Goal: Task Accomplishment & Management: Use online tool/utility

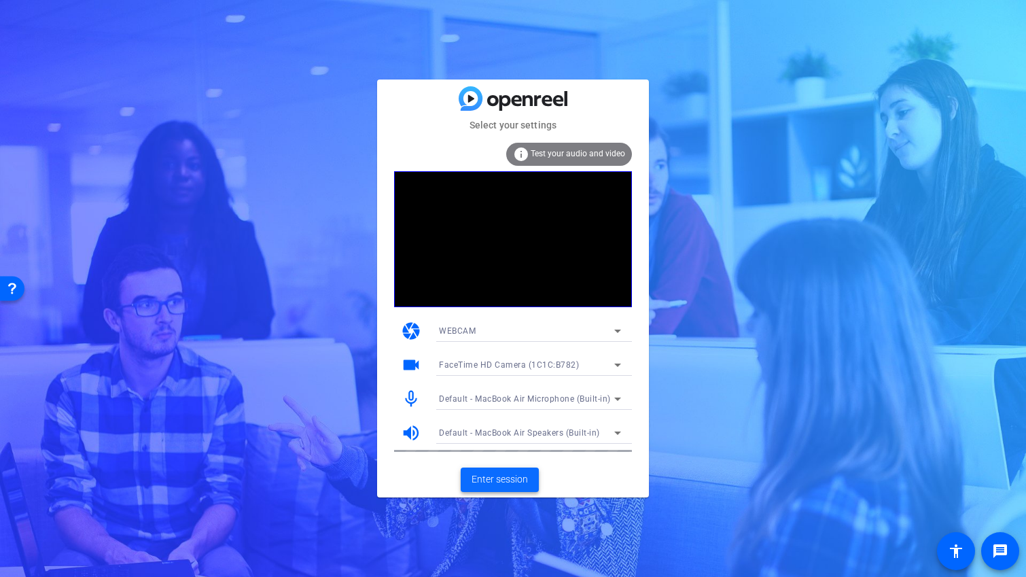
click at [513, 491] on span at bounding box center [499, 479] width 78 height 33
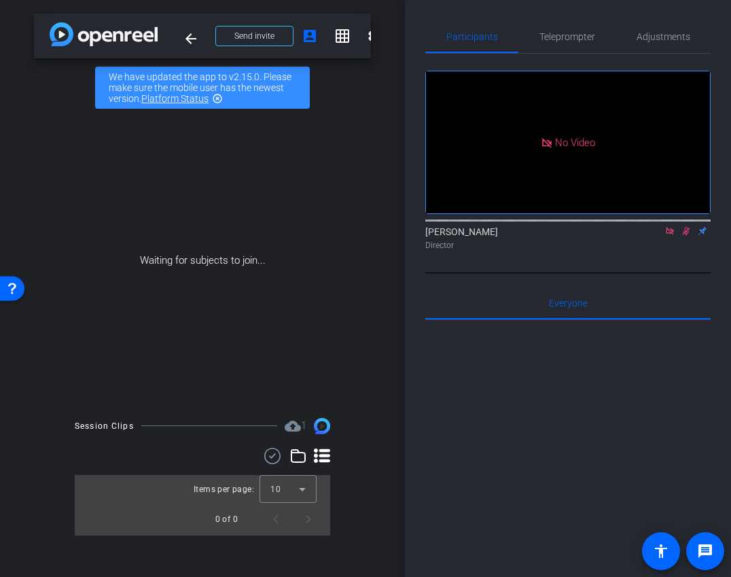
click at [672, 234] on icon at bounding box center [669, 230] width 7 height 7
click at [668, 236] on icon at bounding box center [669, 231] width 11 height 10
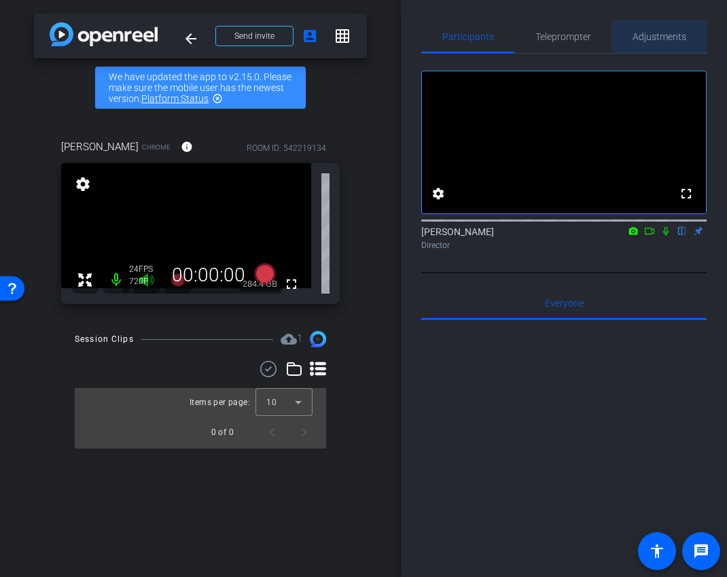
click at [655, 46] on span "Adjustments" at bounding box center [659, 36] width 54 height 33
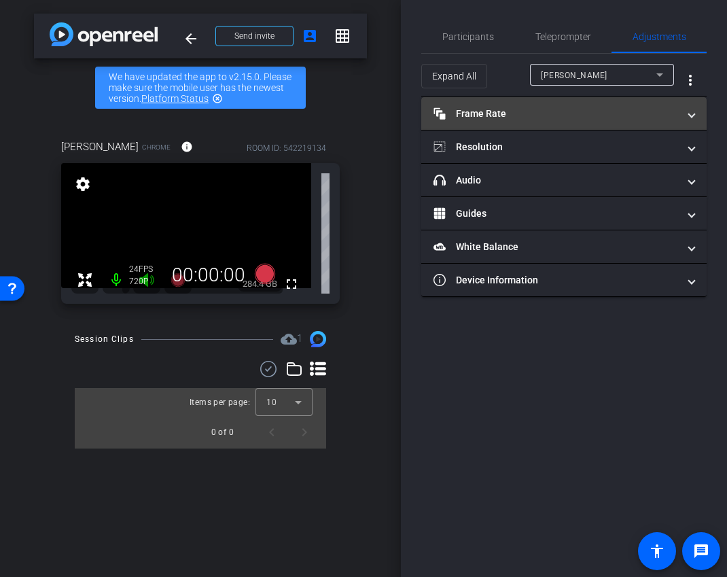
click at [519, 122] on mat-expansion-panel-header "Frame Rate Frame Rate" at bounding box center [563, 113] width 285 height 33
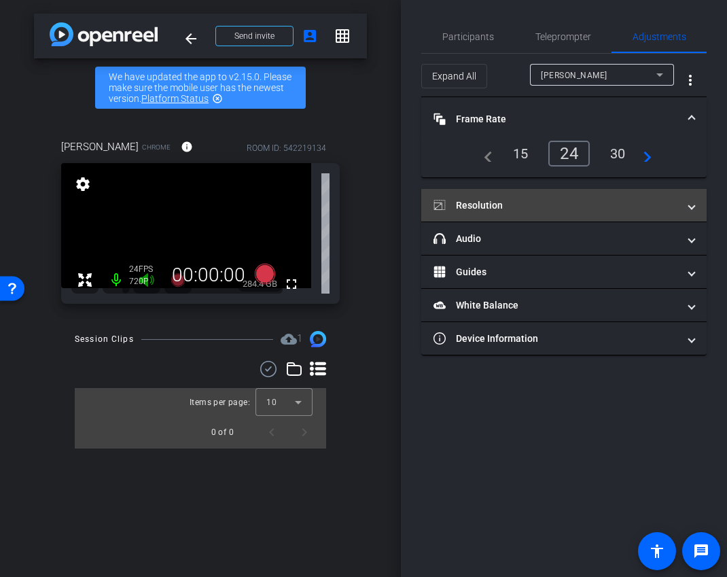
click at [550, 200] on mat-panel-title "Resolution" at bounding box center [555, 205] width 245 height 14
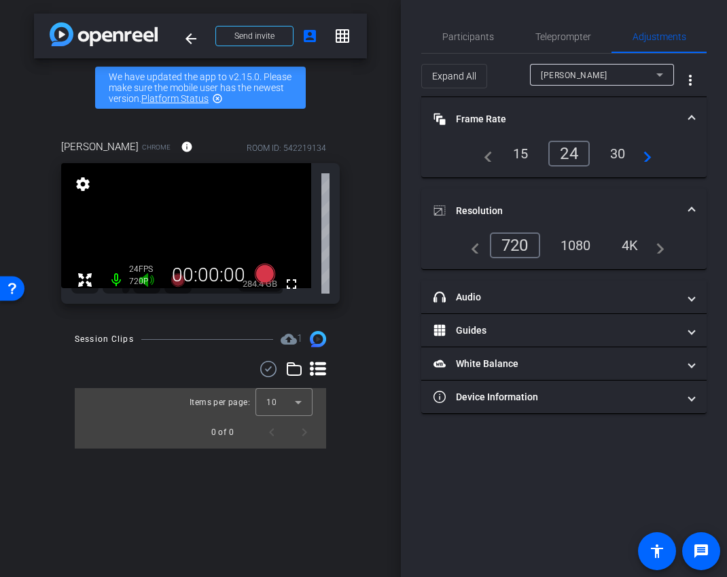
click at [584, 251] on div "1080" at bounding box center [575, 245] width 51 height 23
click at [591, 204] on mat-panel-title "Resolution" at bounding box center [555, 211] width 245 height 14
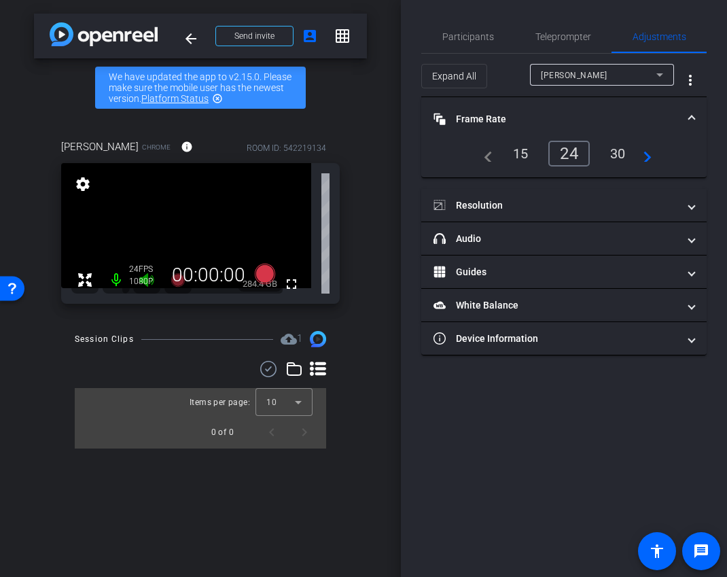
click at [618, 106] on mat-expansion-panel-header "Frame Rate Frame Rate" at bounding box center [563, 118] width 285 height 43
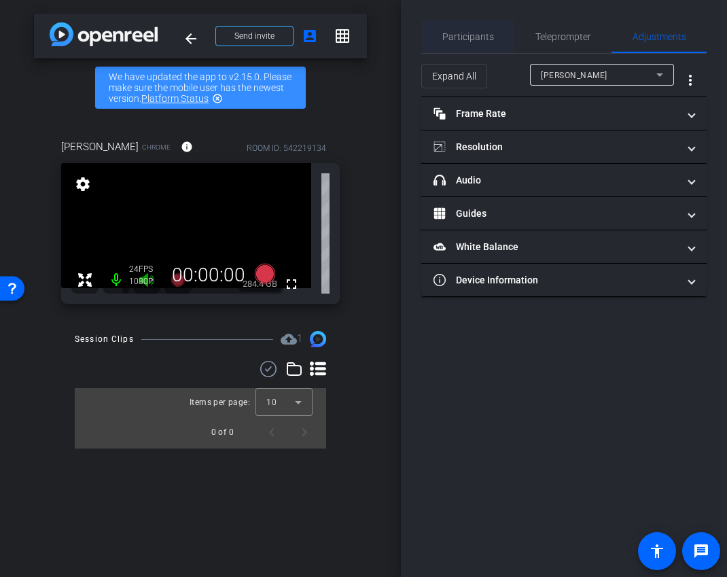
click at [489, 35] on span "Participants" at bounding box center [468, 37] width 52 height 10
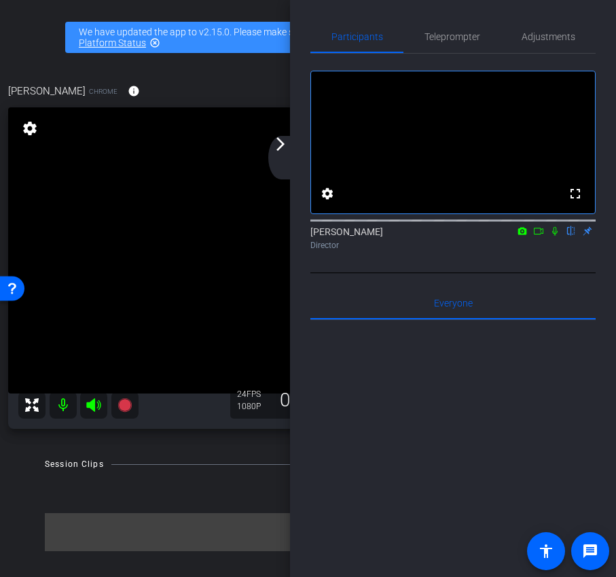
click at [278, 152] on div "arrow_back_ios_new arrow_forward_ios" at bounding box center [282, 157] width 29 height 43
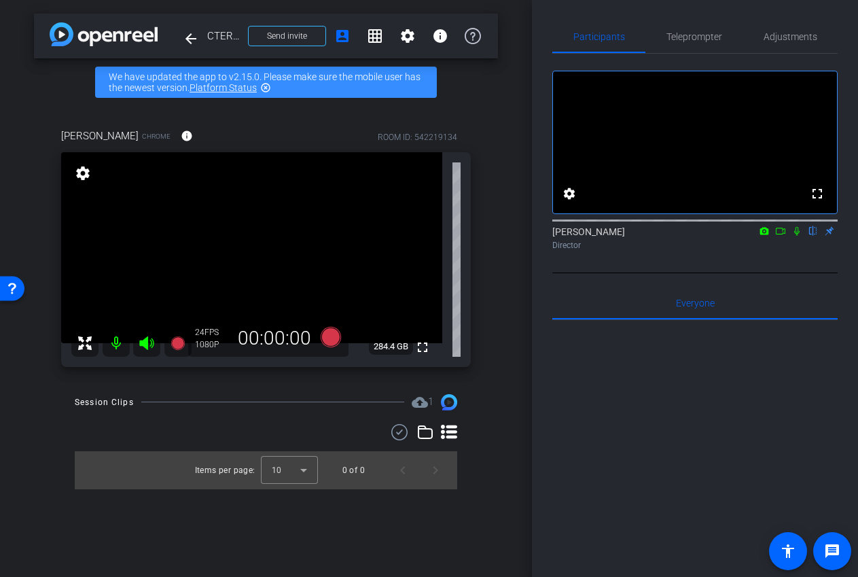
click at [780, 236] on icon at bounding box center [780, 231] width 11 height 10
click at [333, 336] on icon at bounding box center [330, 336] width 20 height 20
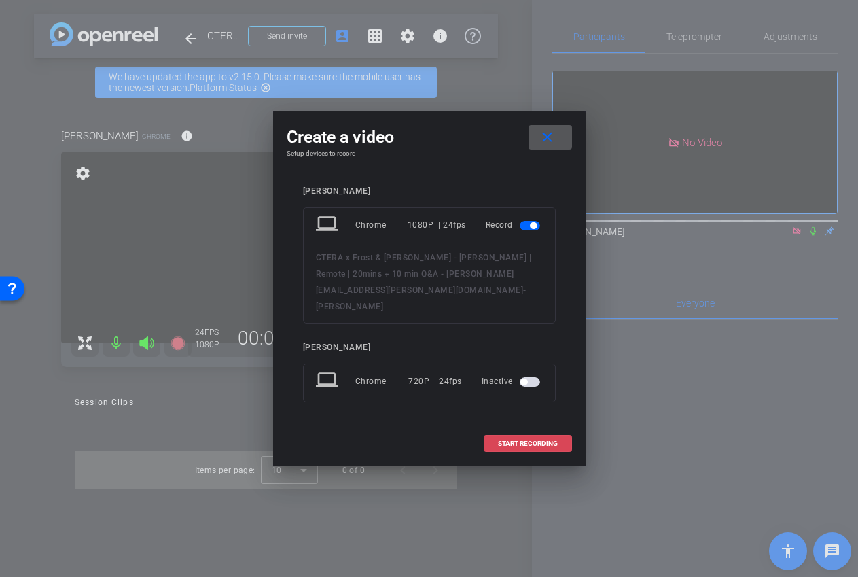
click at [536, 440] on span "START RECORDING" at bounding box center [528, 443] width 60 height 7
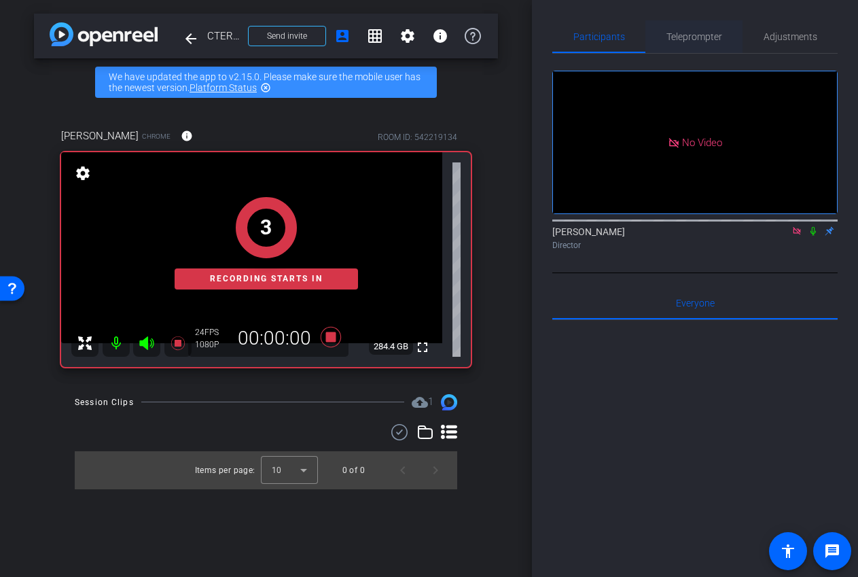
click at [691, 32] on span "Teleprompter" at bounding box center [694, 37] width 56 height 10
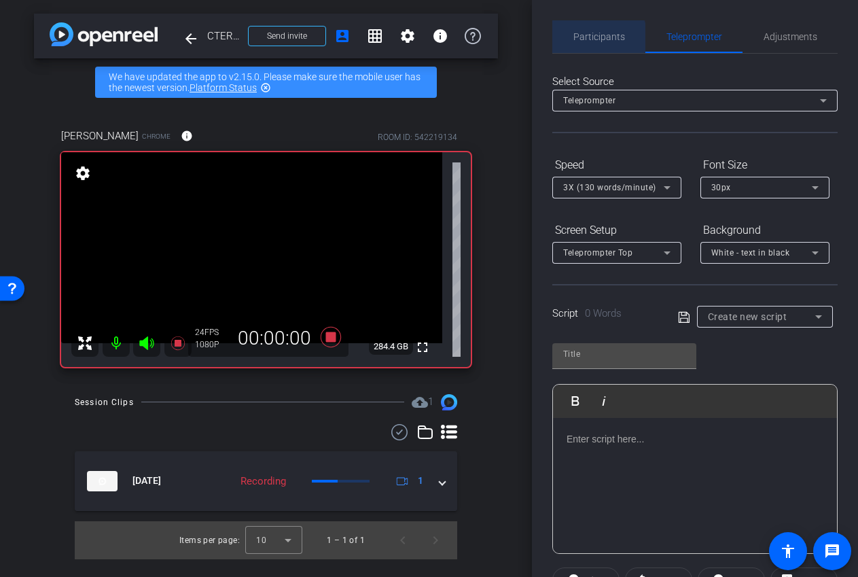
click at [598, 39] on span "Participants" at bounding box center [599, 37] width 52 height 10
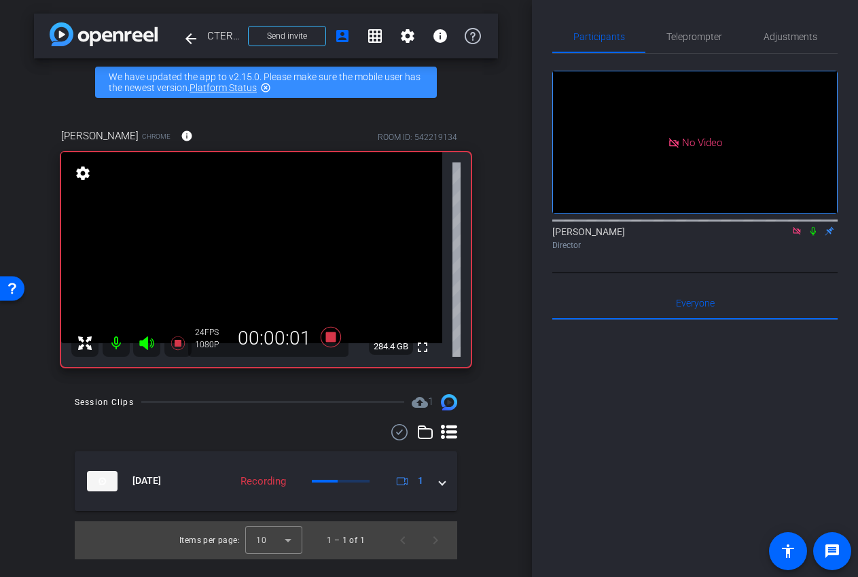
click at [794, 226] on icon at bounding box center [796, 231] width 11 height 10
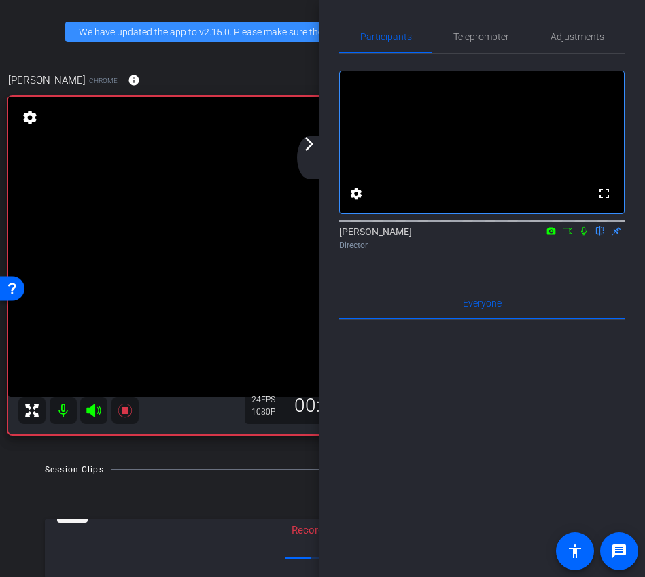
click at [565, 236] on icon at bounding box center [567, 231] width 11 height 10
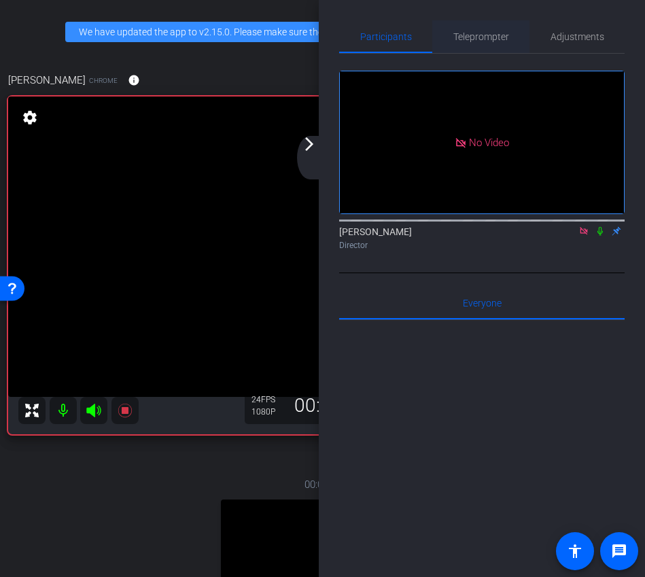
click at [496, 38] on span "Teleprompter" at bounding box center [481, 37] width 56 height 10
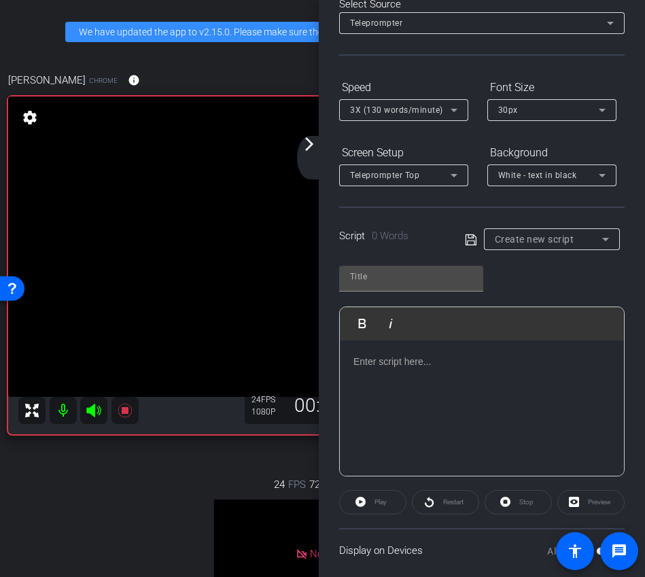
scroll to position [139, 0]
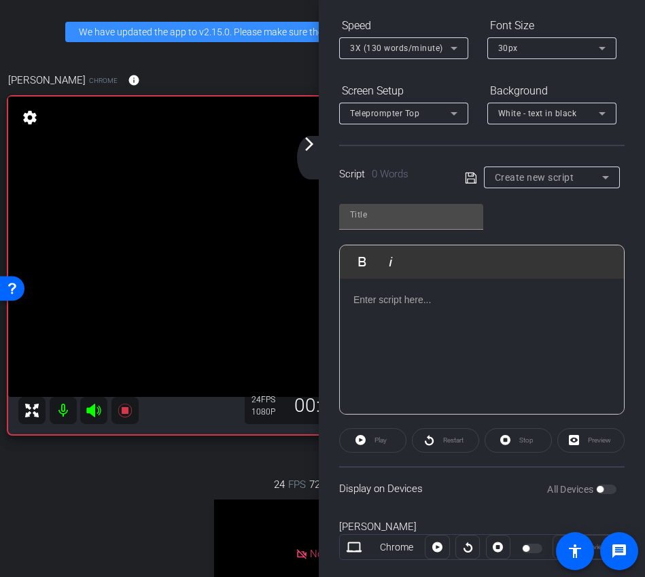
click at [378, 297] on p at bounding box center [481, 299] width 257 height 15
click at [376, 300] on p at bounding box center [481, 299] width 257 height 15
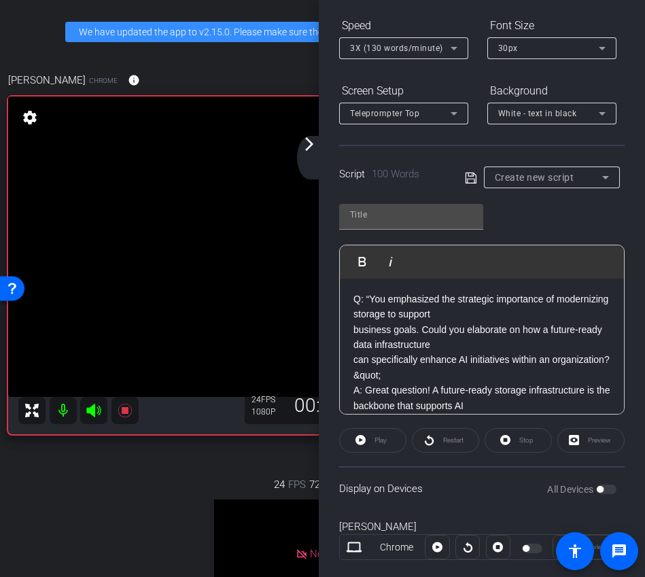
scroll to position [35, 0]
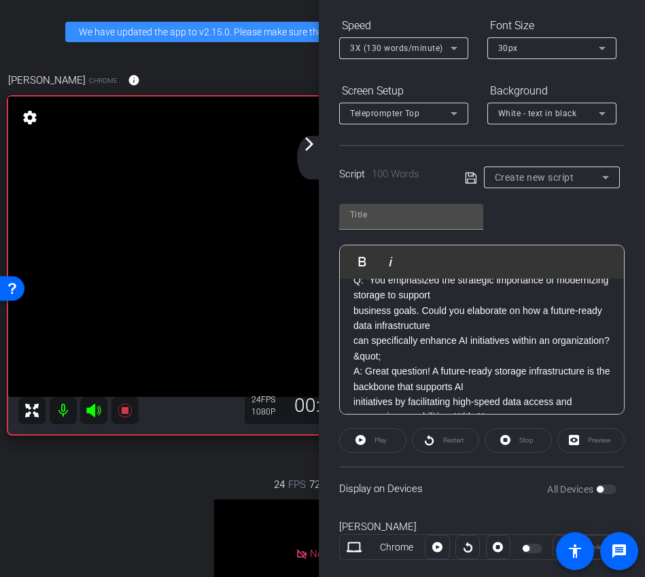
click at [446, 362] on p "can specifically enhance AI initiatives within an organization?&quot;" at bounding box center [481, 348] width 257 height 31
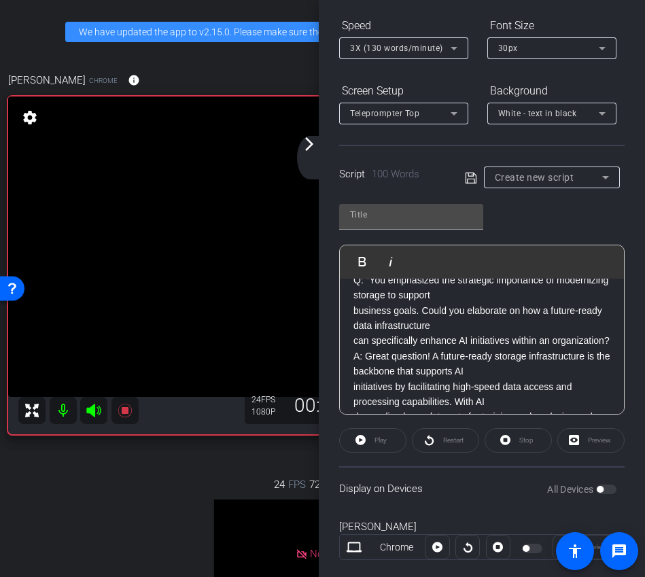
click at [352, 344] on div "Q: “You emphasized the strategic importance of modernizing storage to support b…" at bounding box center [482, 387] width 284 height 286
click at [353, 310] on p "business goals. Could you elaborate on how a future-ready data infrastructure c…" at bounding box center [481, 326] width 257 height 46
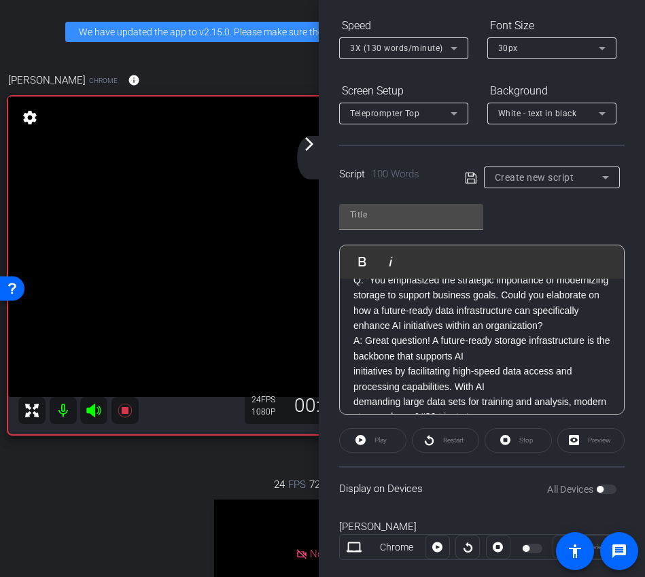
click at [348, 340] on div "Q: “You emphasized the strategic importance of modernizing storage to support b…" at bounding box center [482, 379] width 284 height 270
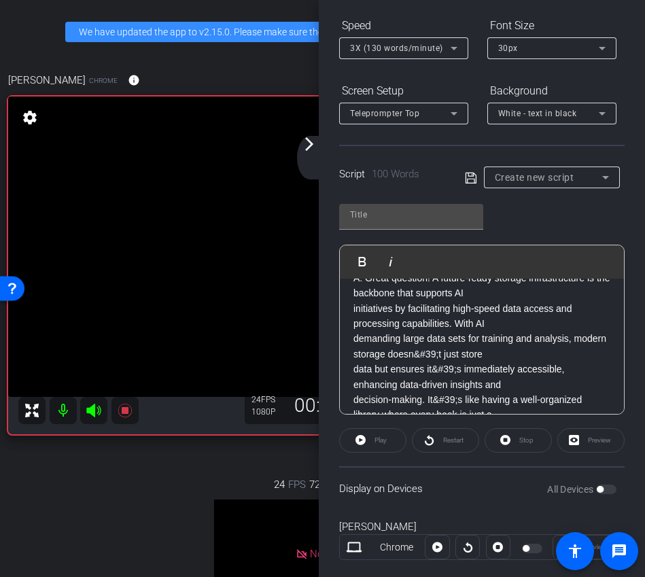
scroll to position [120, 0]
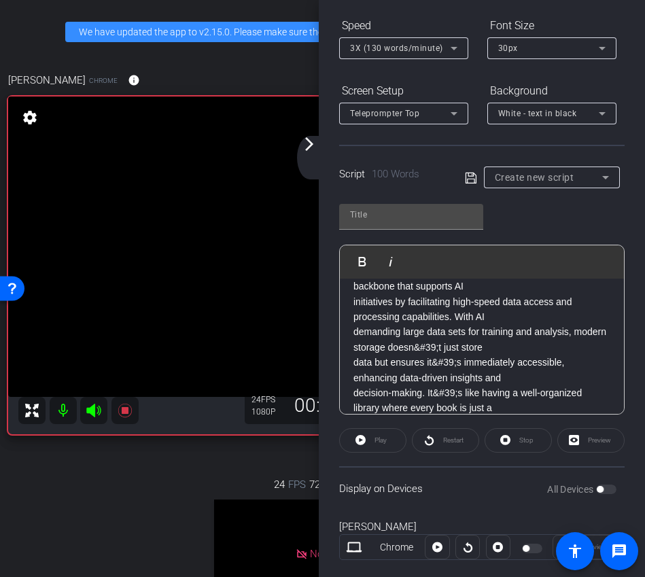
click at [349, 302] on div "Q: “You emphasized the strategic importance of modernizing storage to support b…" at bounding box center [482, 302] width 284 height 286
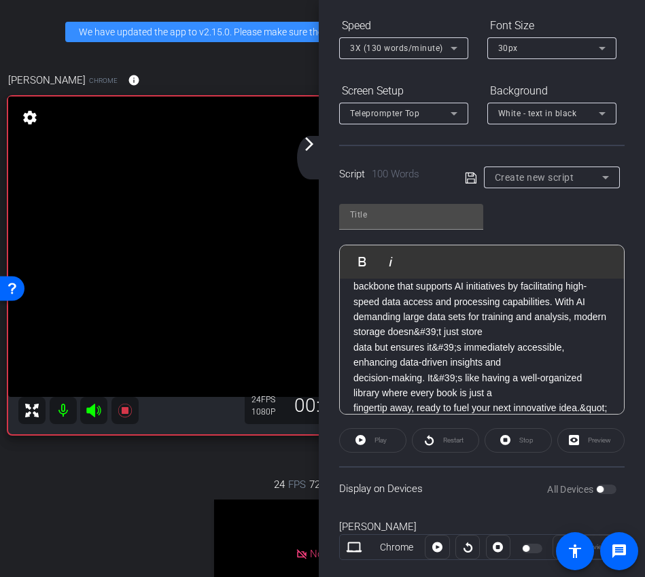
click at [437, 332] on p "demanding large data sets for training and analysis, modern storage doesn&#39;t…" at bounding box center [481, 324] width 257 height 31
click at [350, 346] on div "Q: “You emphasized the strategic importance of modernizing storage to support b…" at bounding box center [482, 294] width 284 height 270
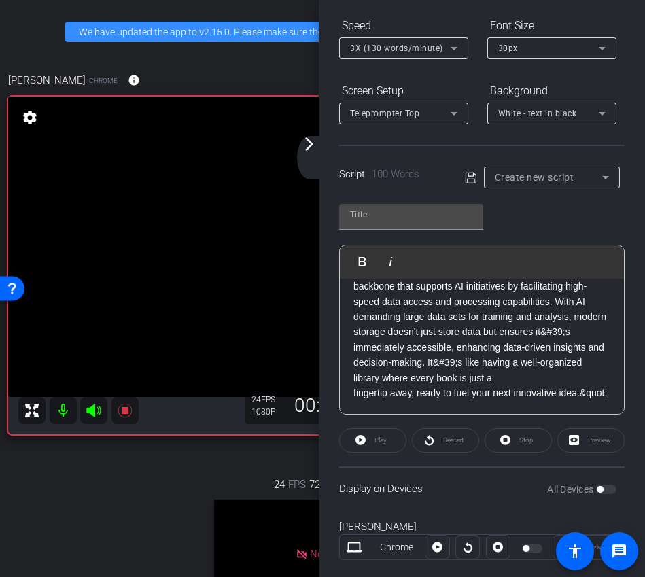
click at [568, 334] on p "demanding large data sets for training and analysis, modern storage doesn't jus…" at bounding box center [481, 332] width 257 height 46
click at [347, 358] on div "Q: “You emphasized the strategic importance of modernizing storage to support b…" at bounding box center [482, 286] width 284 height 255
click at [421, 362] on p "demanding large data sets for training and analysis, modern storage doesn't jus…" at bounding box center [481, 347] width 257 height 76
click at [353, 393] on p "fingertip away, ready to fuel your next innovative idea.&quot;" at bounding box center [481, 392] width 257 height 15
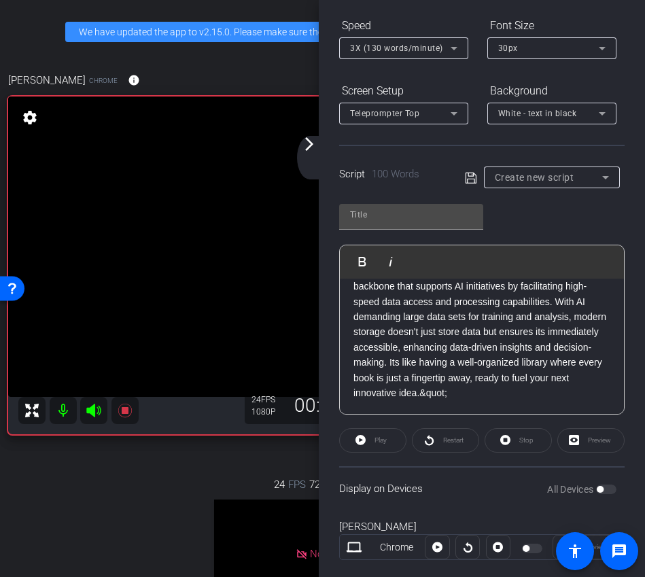
click at [444, 391] on p "demanding large data sets for training and analysis, modern storage doesn't jus…" at bounding box center [481, 354] width 257 height 91
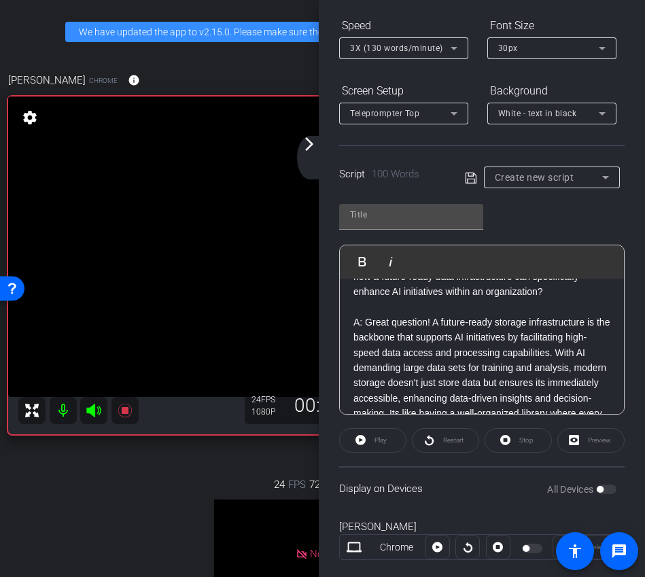
scroll to position [66, 0]
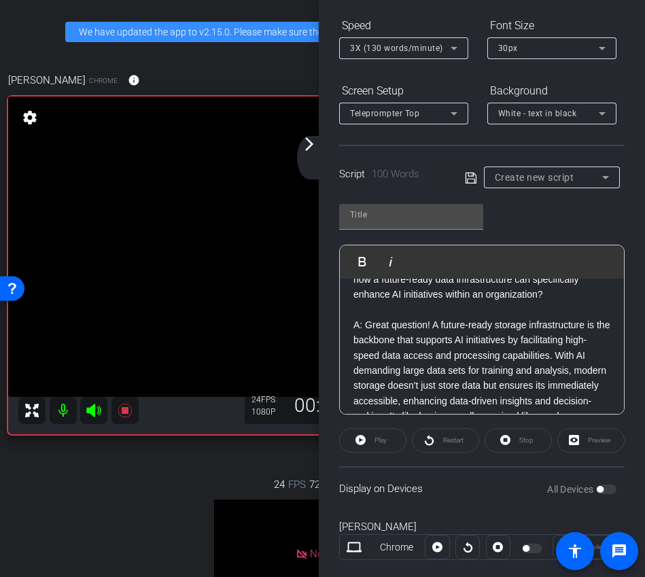
click at [406, 305] on p at bounding box center [481, 309] width 257 height 15
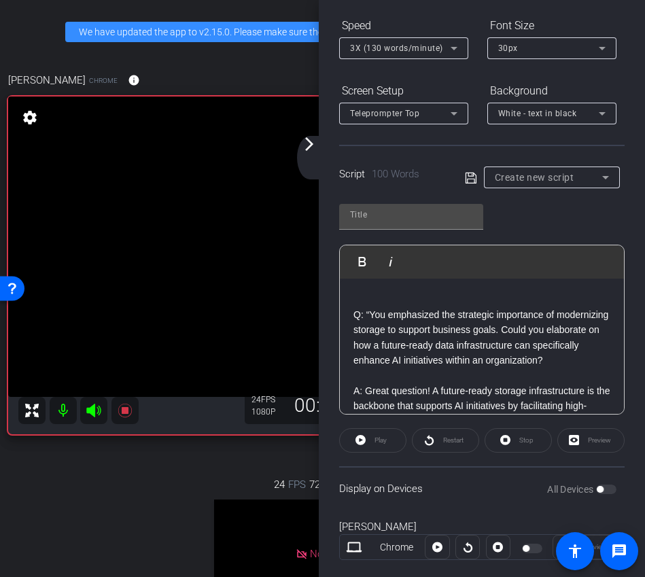
scroll to position [100, 0]
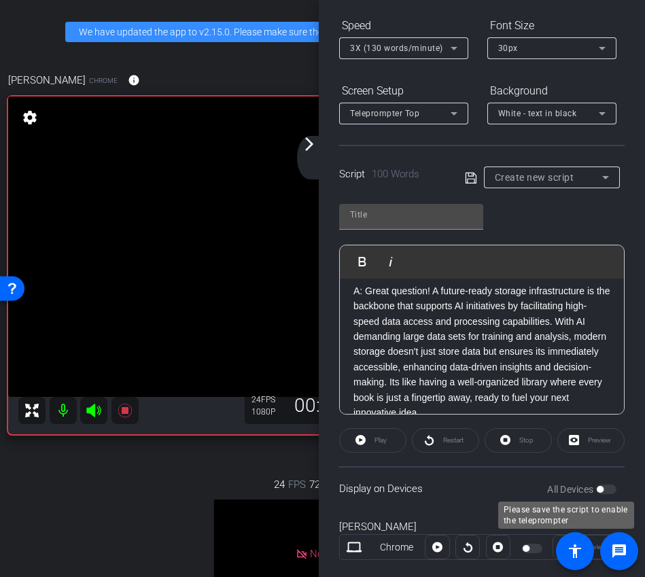
click at [598, 485] on div "All Devices" at bounding box center [581, 489] width 69 height 14
click at [598, 493] on div "All Devices" at bounding box center [581, 489] width 69 height 14
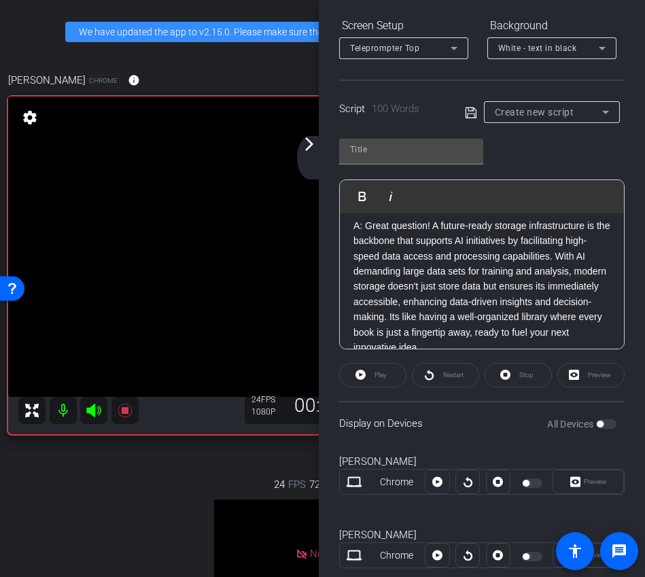
scroll to position [239, 0]
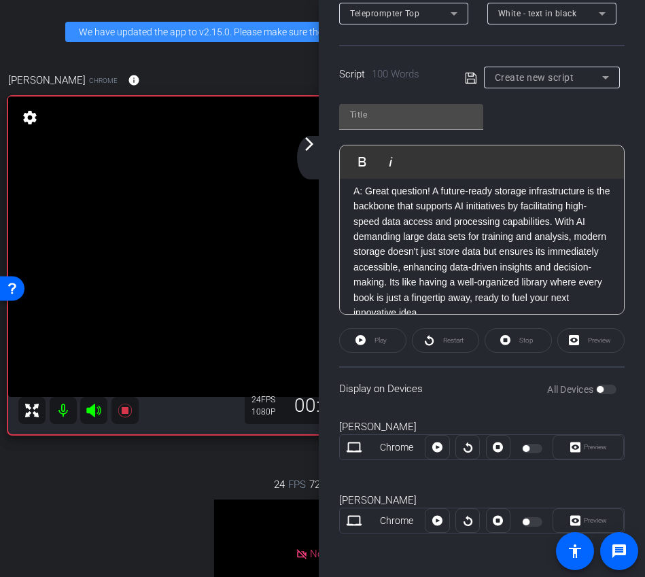
click at [471, 75] on icon at bounding box center [471, 78] width 12 height 16
type input "Default title 1720"
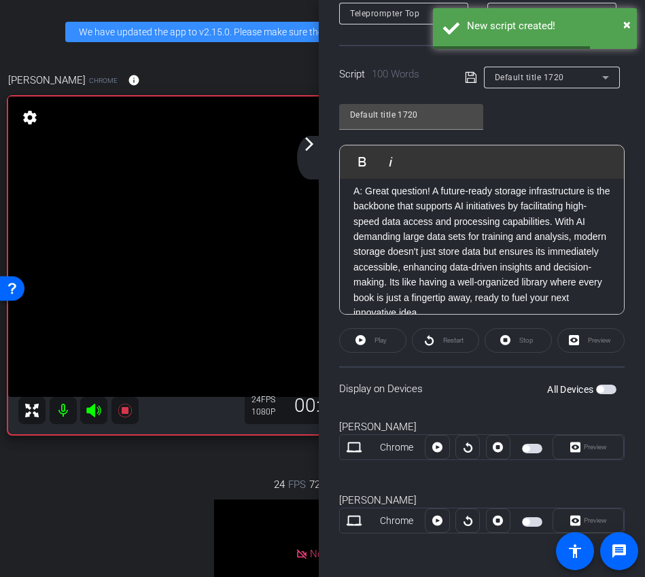
click at [604, 390] on span "button" at bounding box center [606, 389] width 20 height 10
click at [533, 515] on mat-slide-toggle at bounding box center [533, 520] width 23 height 16
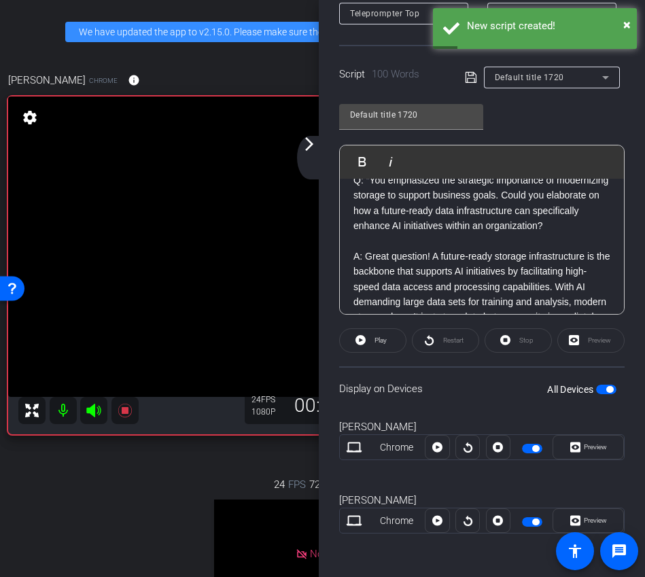
scroll to position [24, 0]
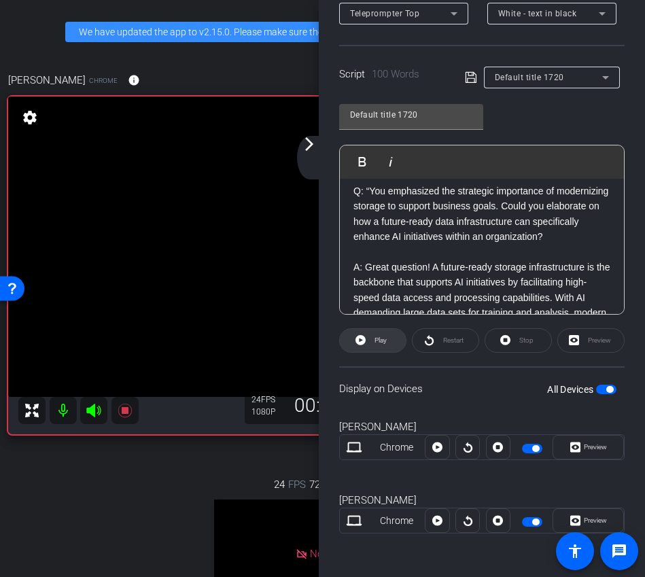
click at [380, 341] on span "Play" at bounding box center [380, 339] width 12 height 7
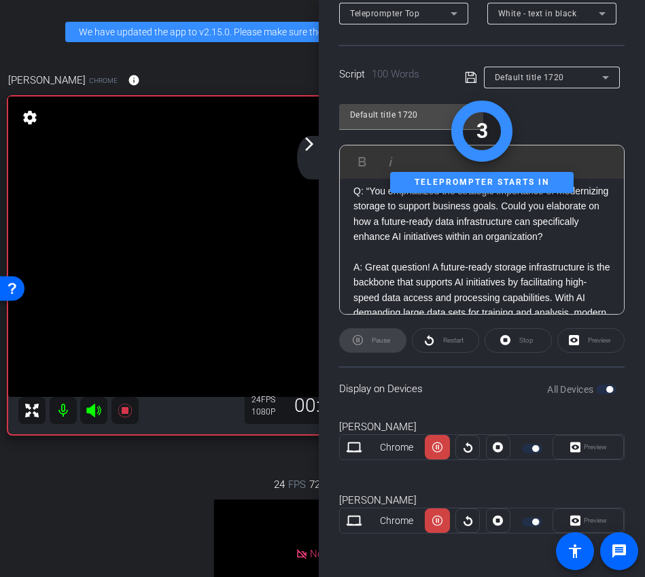
click at [316, 151] on mat-icon "arrow_forward_ios" at bounding box center [309, 144] width 16 height 16
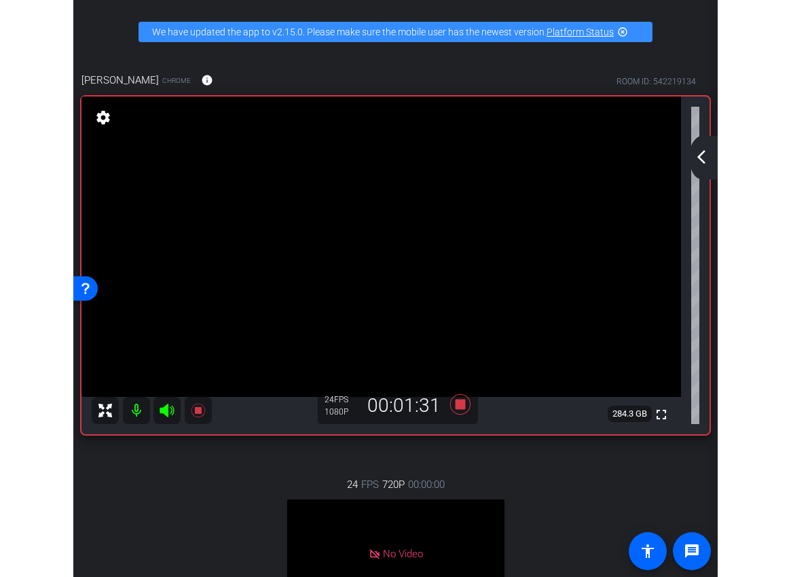
scroll to position [0, 0]
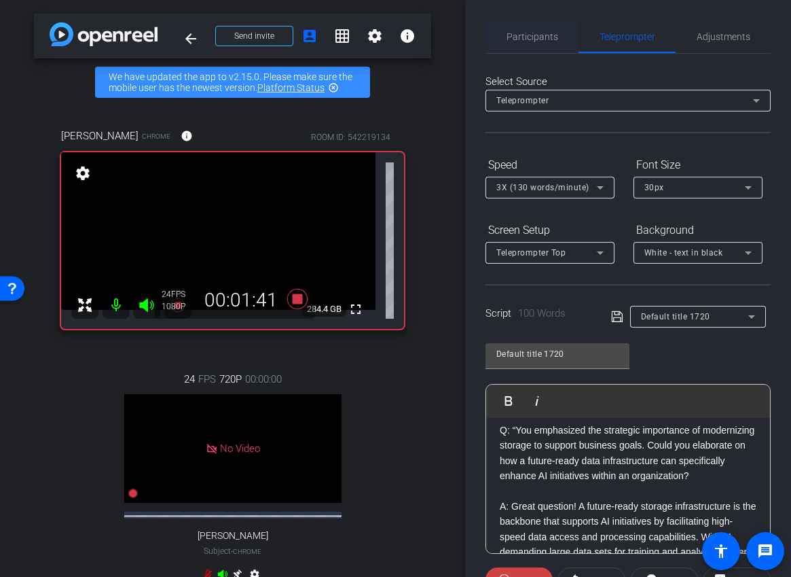
click at [541, 35] on span "Participants" at bounding box center [533, 37] width 52 height 10
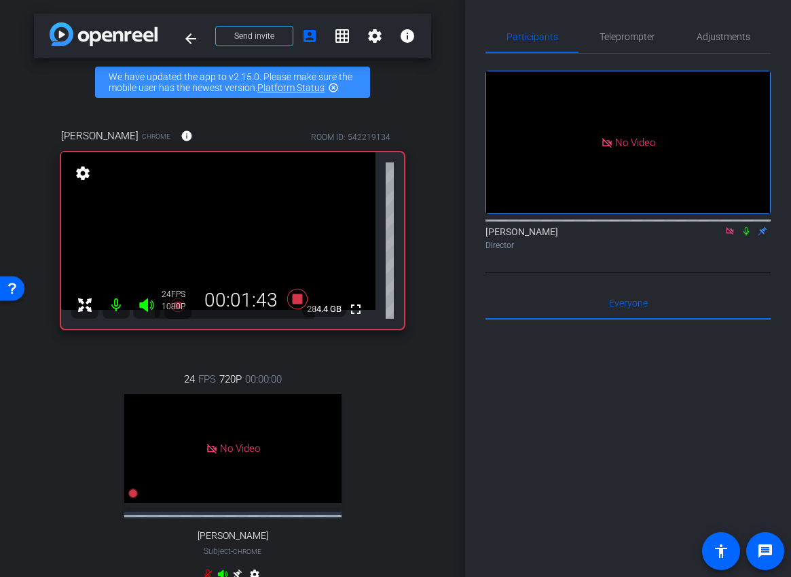
click at [748, 226] on icon at bounding box center [746, 231] width 11 height 10
click at [748, 227] on icon at bounding box center [746, 231] width 7 height 9
click at [295, 295] on icon at bounding box center [297, 299] width 20 height 20
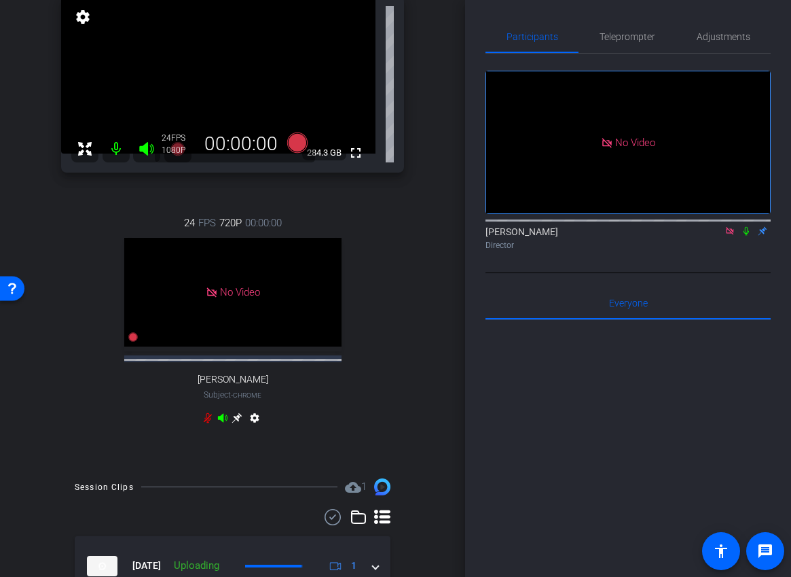
scroll to position [237, 0]
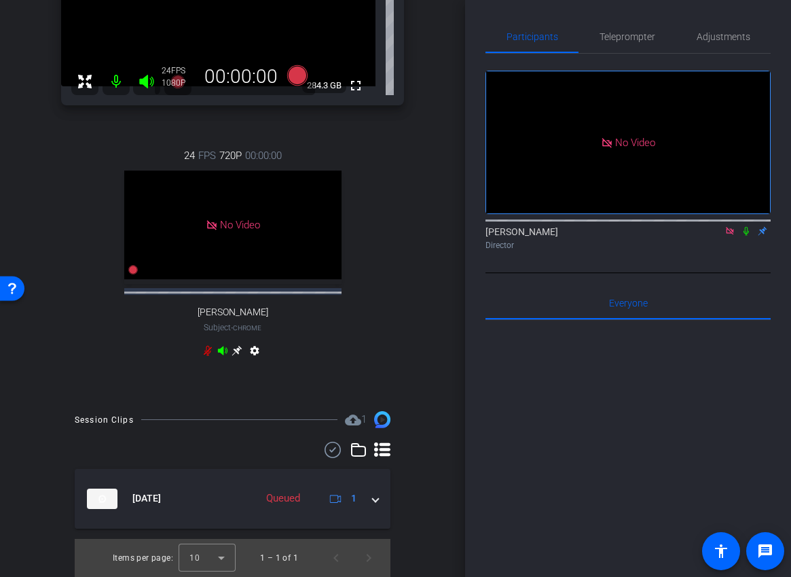
click at [748, 226] on icon at bounding box center [746, 231] width 11 height 10
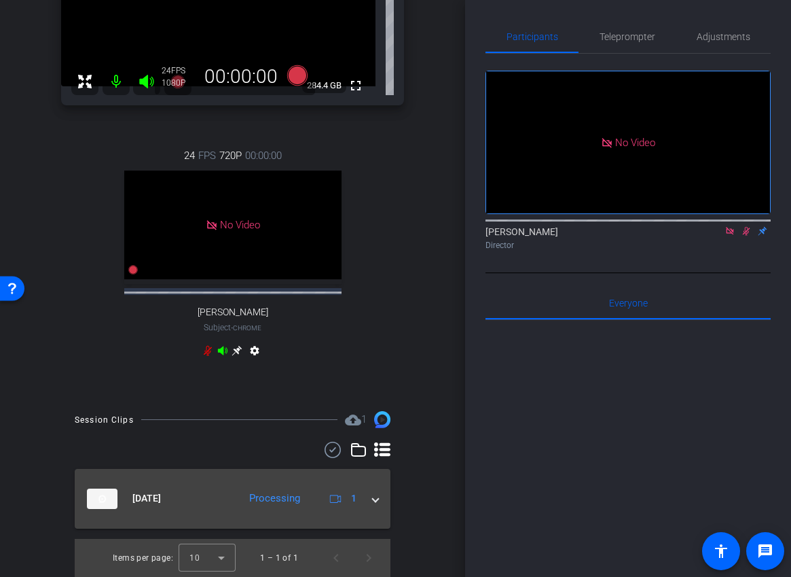
click at [366, 505] on div "[DATE] Processing 1" at bounding box center [230, 498] width 286 height 20
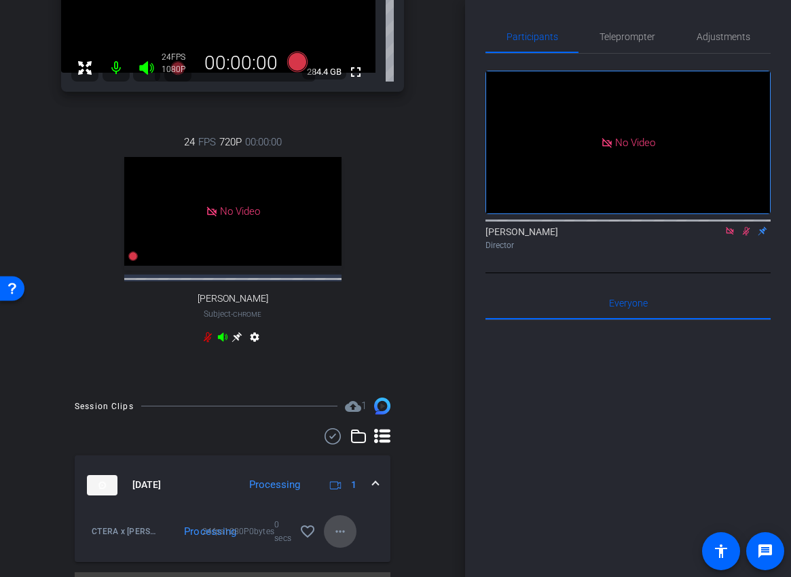
click at [338, 539] on mat-icon "more_horiz" at bounding box center [340, 531] width 16 height 16
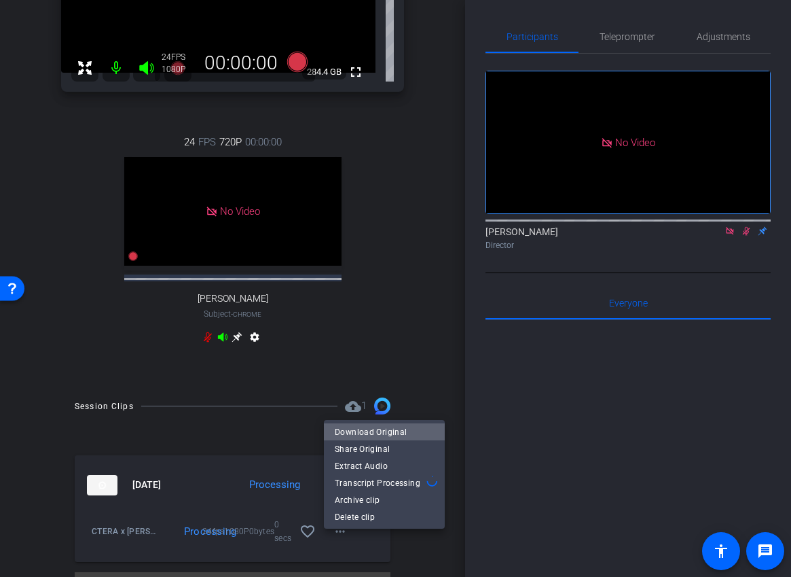
click at [387, 432] on span "Download Original" at bounding box center [384, 432] width 99 height 16
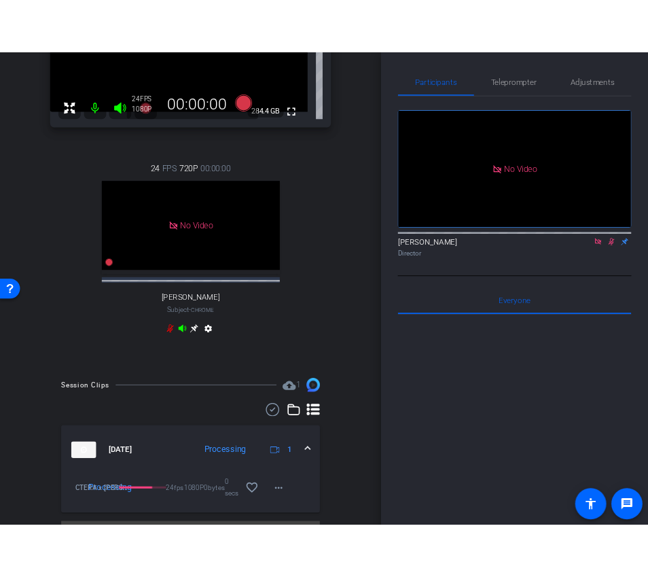
scroll to position [0, 0]
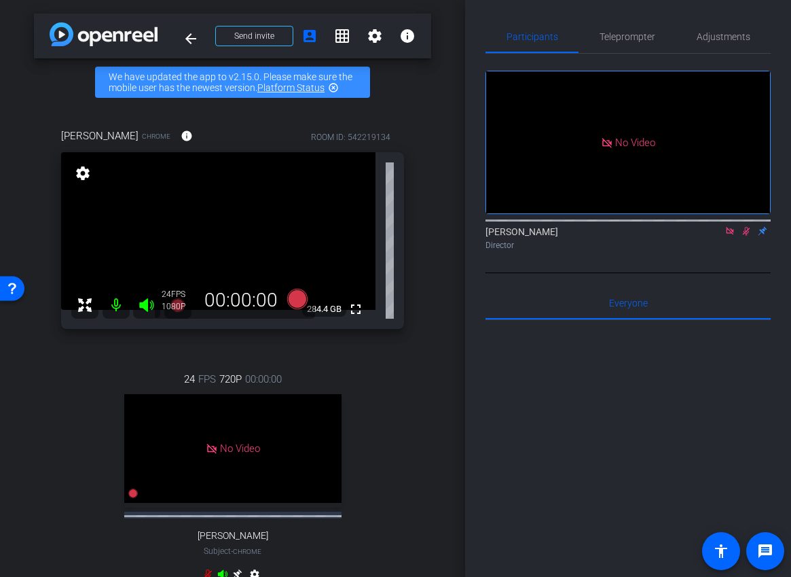
click at [748, 226] on icon at bounding box center [746, 231] width 11 height 10
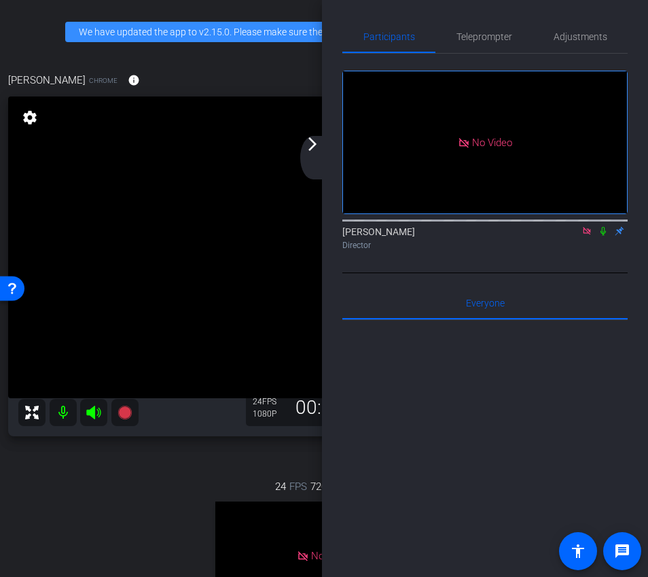
click at [589, 226] on icon at bounding box center [586, 231] width 11 height 10
click at [322, 156] on div "arrow_back_ios_new arrow_forward_ios" at bounding box center [314, 157] width 29 height 43
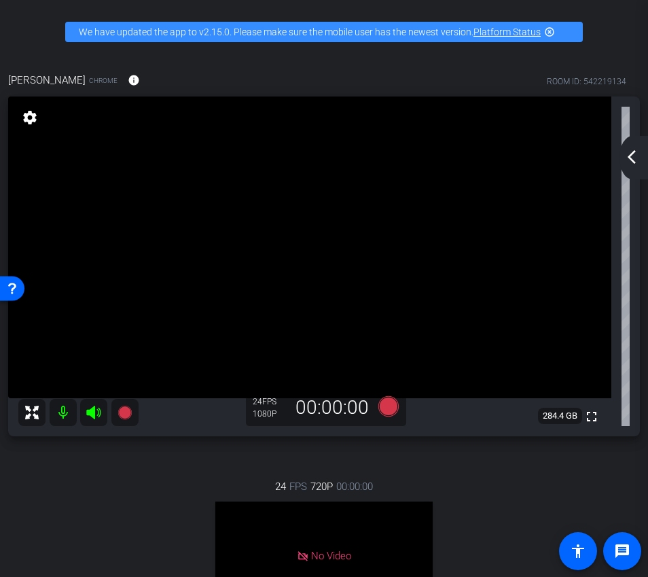
click at [634, 158] on mat-icon "arrow_back_ios_new" at bounding box center [632, 157] width 16 height 16
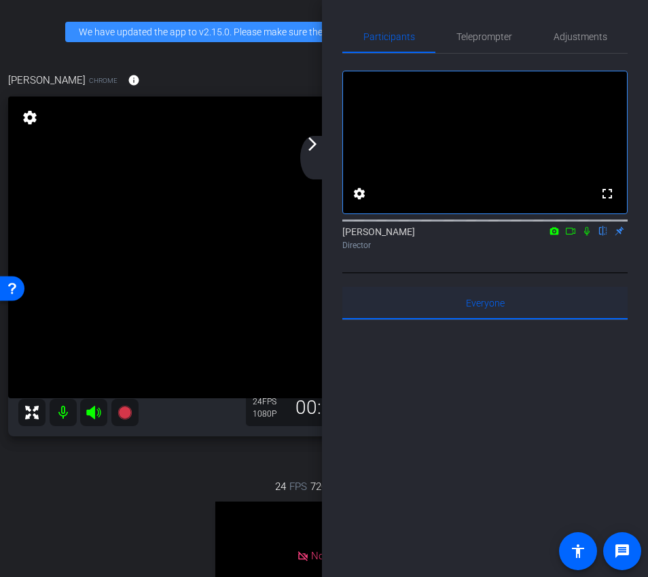
drag, startPoint x: 573, startPoint y: 251, endPoint x: 564, endPoint y: 321, distance: 69.9
click at [564, 321] on div "fullscreen settings [PERSON_NAME] flip Director Everyone 0 Mark all read To: Ev…" at bounding box center [484, 395] width 285 height 683
click at [571, 236] on icon at bounding box center [570, 231] width 11 height 10
click at [488, 29] on span "Teleprompter" at bounding box center [484, 36] width 56 height 33
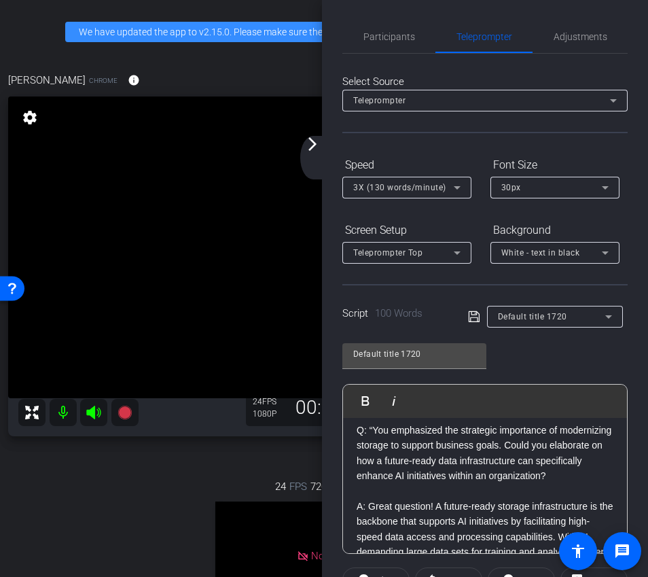
scroll to position [239, 0]
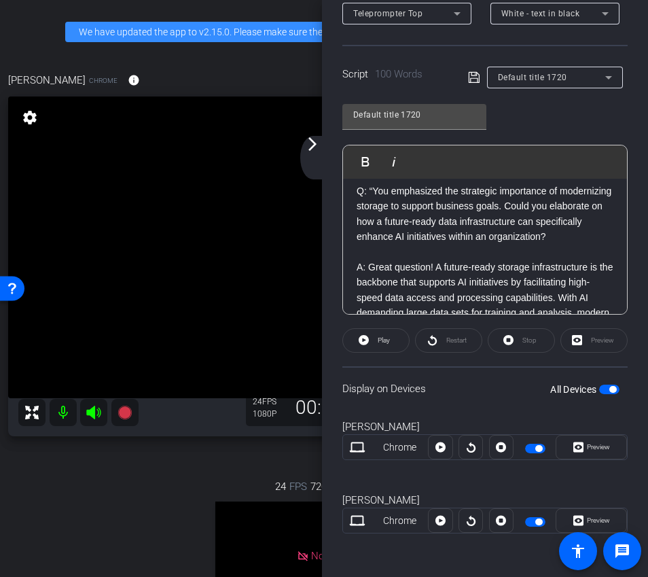
click at [607, 393] on span "button" at bounding box center [609, 389] width 20 height 10
click at [313, 142] on mat-icon "arrow_forward_ios" at bounding box center [312, 144] width 16 height 16
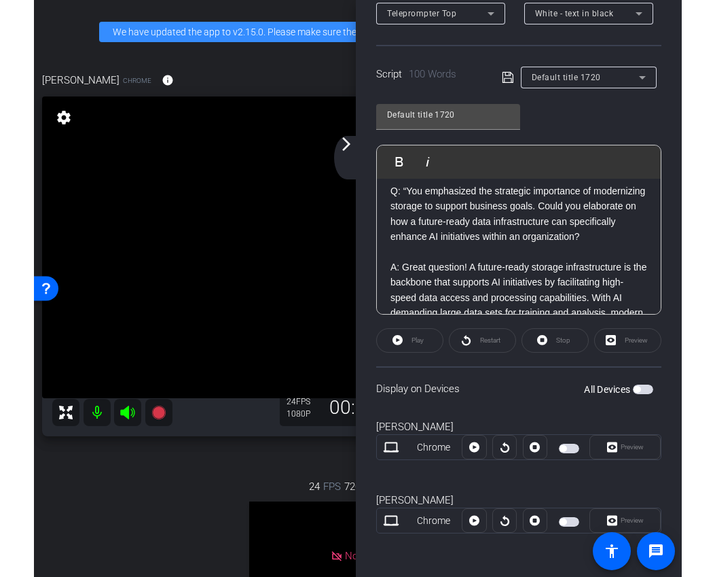
scroll to position [0, 0]
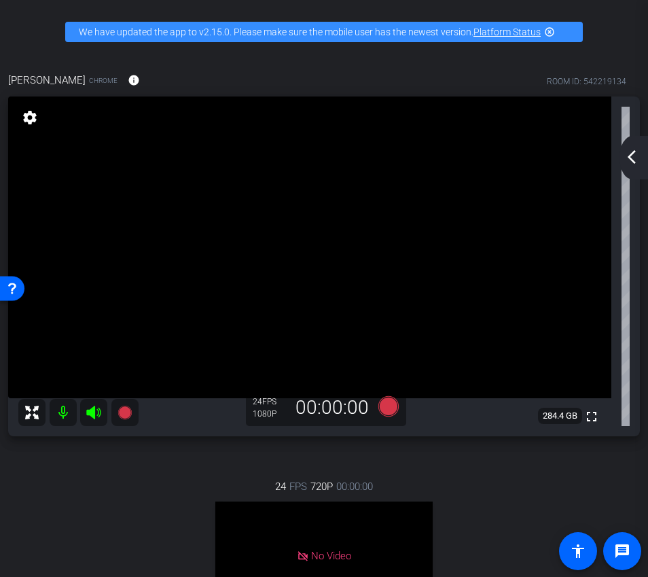
click at [634, 156] on mat-icon "arrow_back_ios_new" at bounding box center [632, 157] width 16 height 16
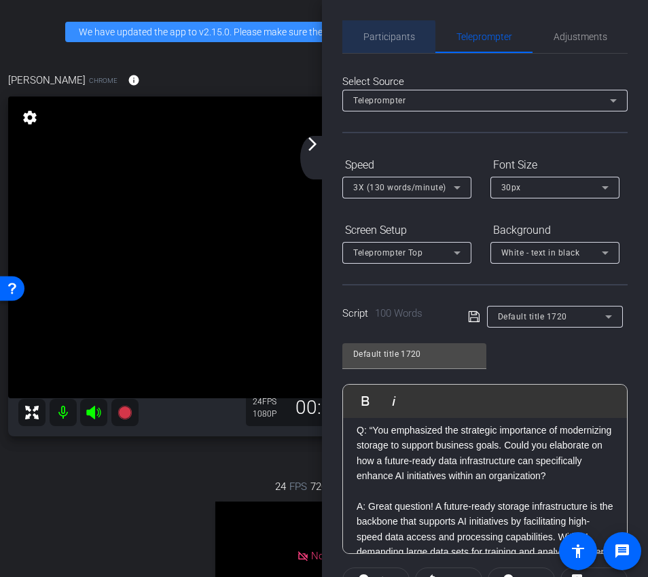
click at [378, 44] on span "Participants" at bounding box center [389, 36] width 52 height 33
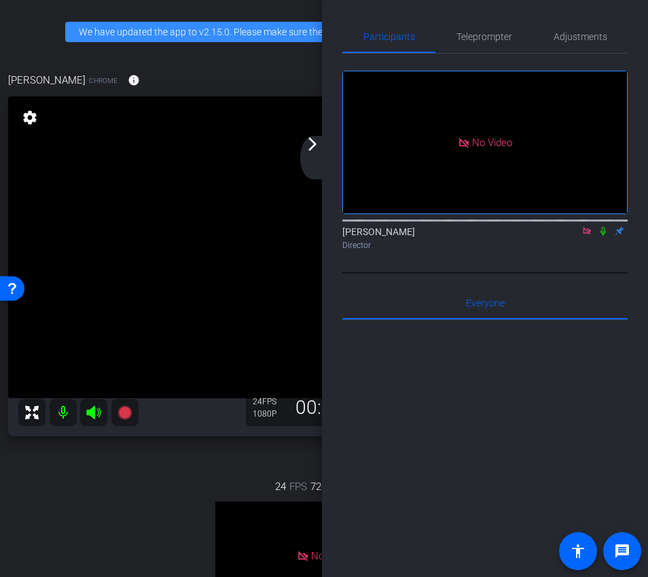
click at [589, 227] on icon at bounding box center [586, 230] width 7 height 7
click at [568, 236] on icon at bounding box center [570, 231] width 11 height 10
click at [310, 162] on div "arrow_back_ios_new arrow_forward_ios" at bounding box center [314, 157] width 29 height 43
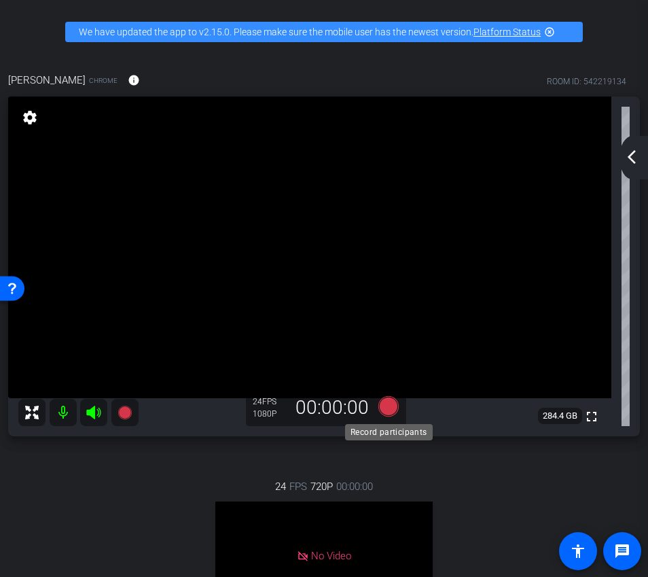
click at [389, 417] on icon at bounding box center [388, 406] width 33 height 24
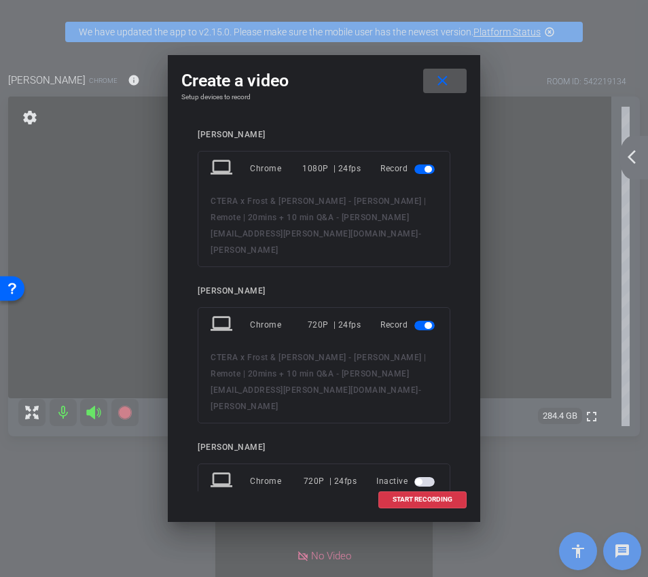
click at [426, 322] on span "button" at bounding box center [427, 325] width 7 height 7
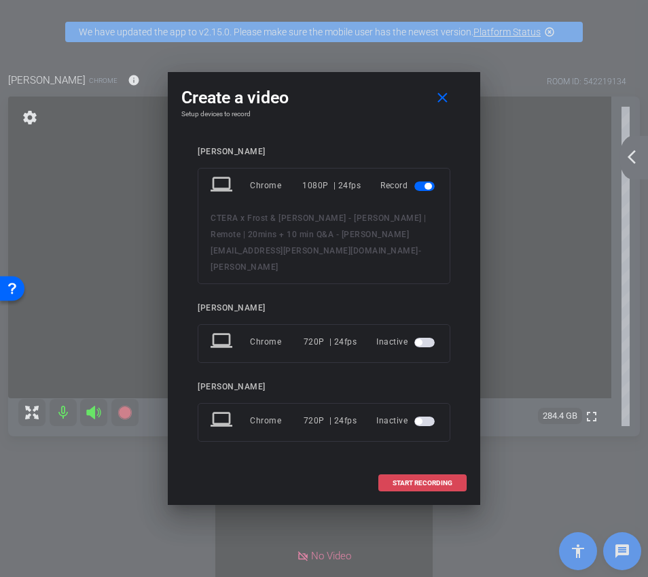
click at [399, 480] on span "START RECORDING" at bounding box center [423, 483] width 60 height 7
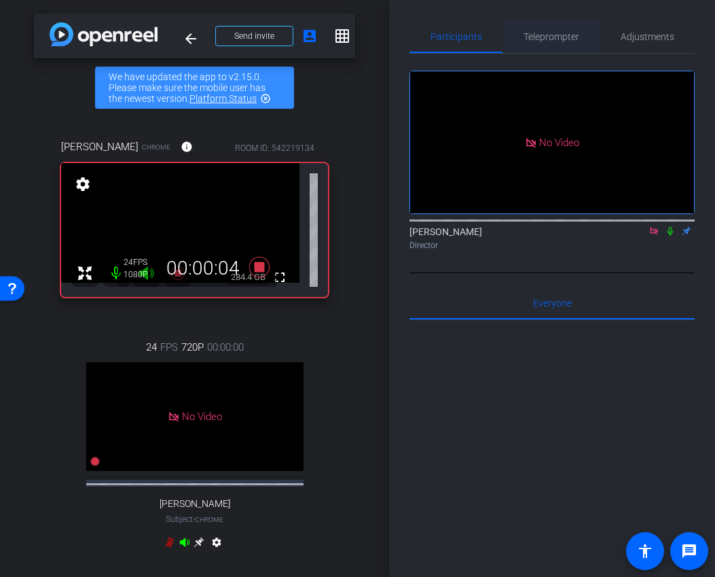
click at [555, 41] on span "Teleprompter" at bounding box center [552, 37] width 56 height 10
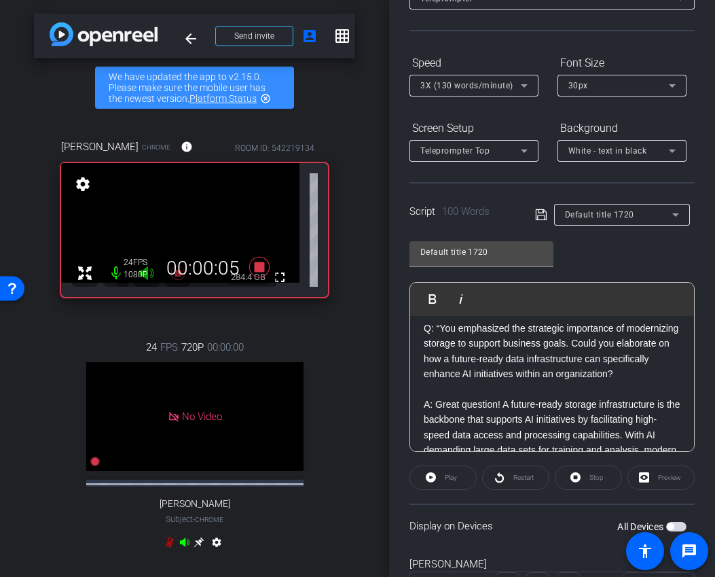
scroll to position [142, 0]
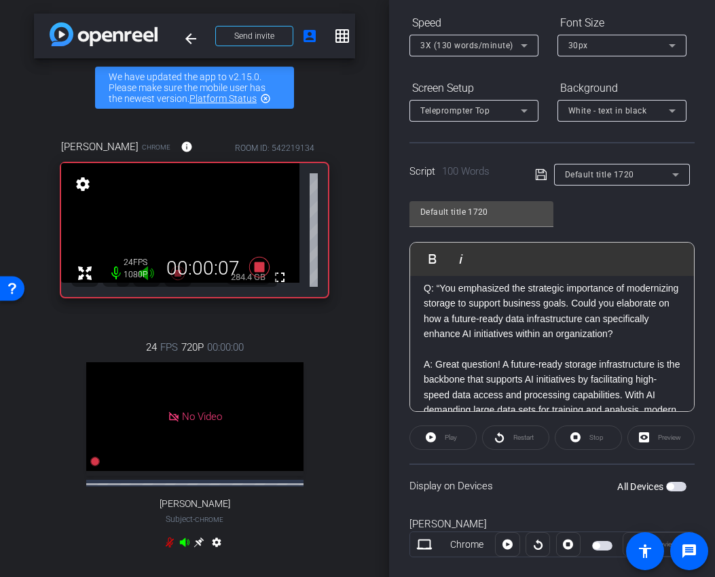
click at [679, 488] on span "button" at bounding box center [676, 487] width 20 height 10
click at [440, 442] on span at bounding box center [443, 437] width 66 height 33
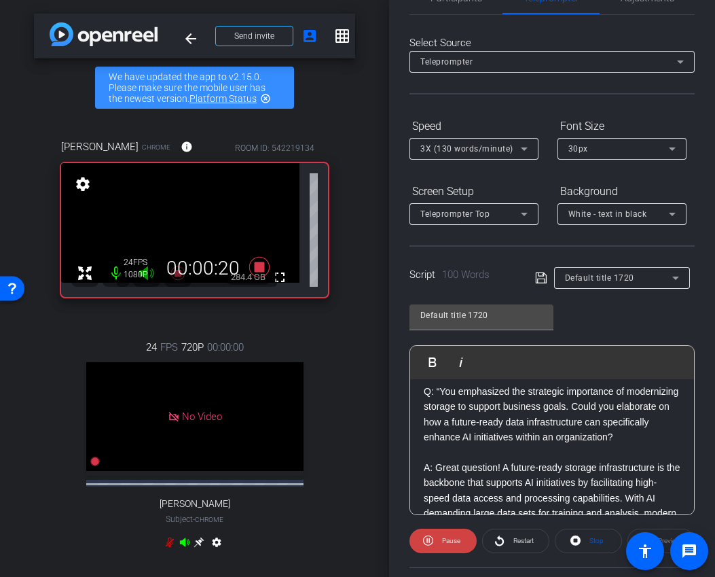
scroll to position [0, 0]
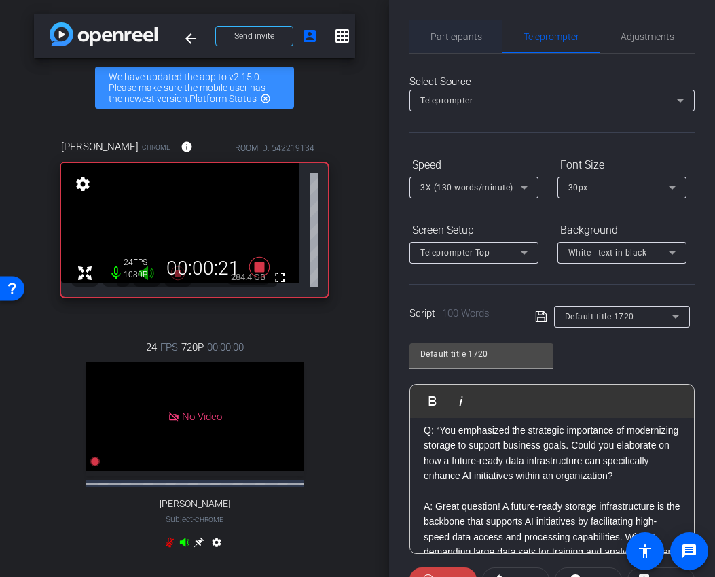
click at [460, 46] on span "Participants" at bounding box center [457, 36] width 52 height 33
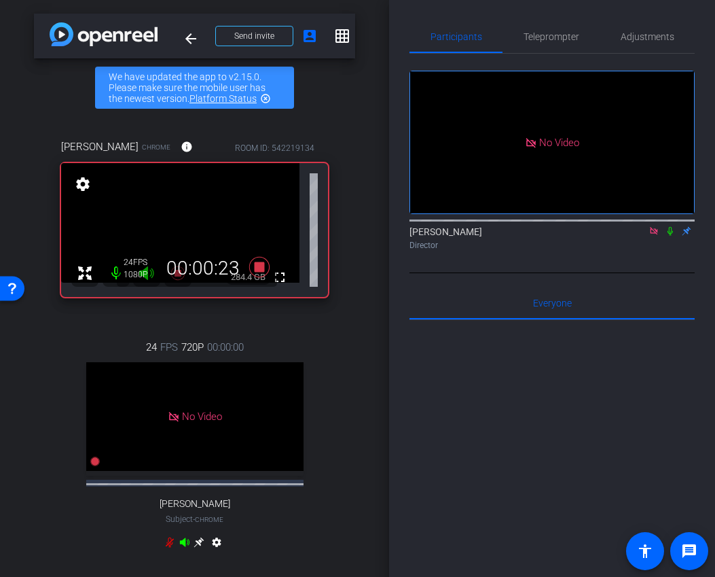
click at [669, 226] on icon at bounding box center [670, 231] width 11 height 10
click at [534, 48] on span "Teleprompter" at bounding box center [552, 36] width 56 height 33
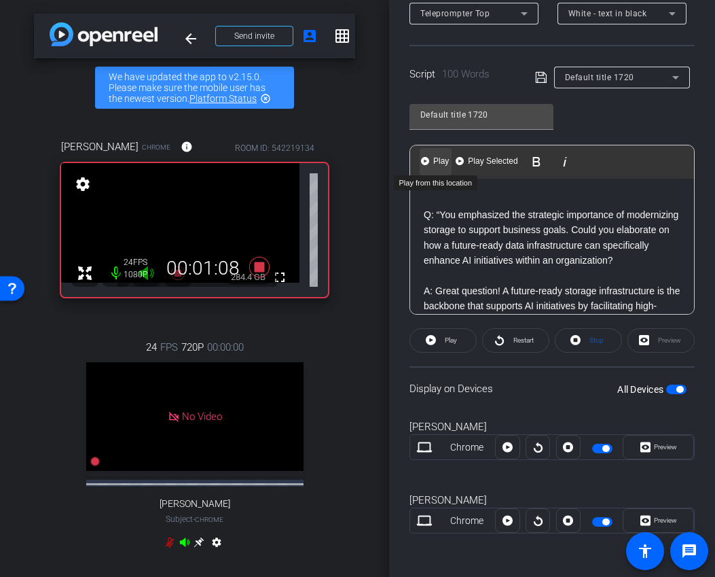
drag, startPoint x: 497, startPoint y: 300, endPoint x: 421, endPoint y: 169, distance: 151.0
click at [421, 169] on div "Play Play from this location Play Selected Play and display the selected text o…" at bounding box center [552, 230] width 285 height 170
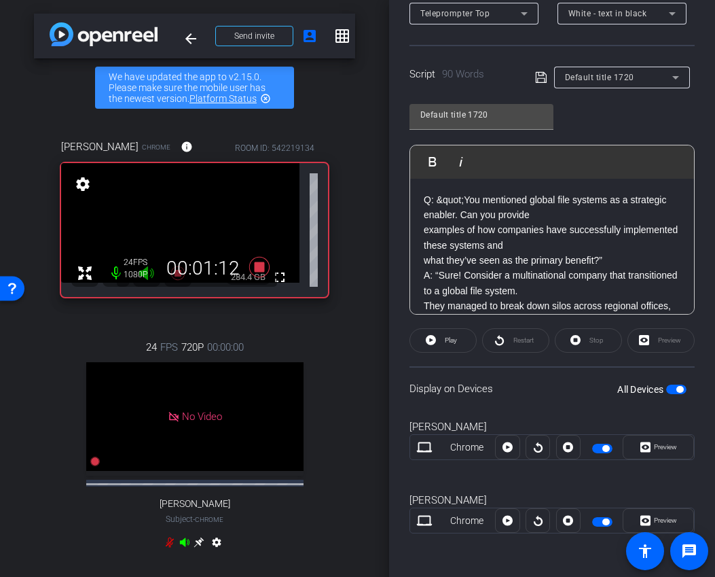
click at [464, 196] on p "Q: &quot;You mentioned global file systems as a strategic enabler. Can you prov…" at bounding box center [552, 207] width 257 height 31
click at [420, 228] on div "Q: You mentioned global file systems as a strategic enabler. Can you provide ex…" at bounding box center [552, 314] width 284 height 270
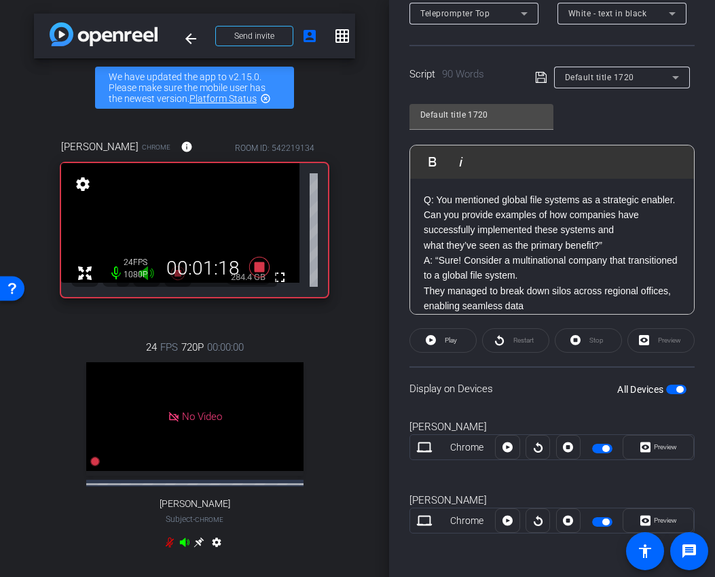
click at [422, 291] on div "Q: You mentioned global file systems as a strategic enabler. Can you provide ex…" at bounding box center [552, 306] width 284 height 255
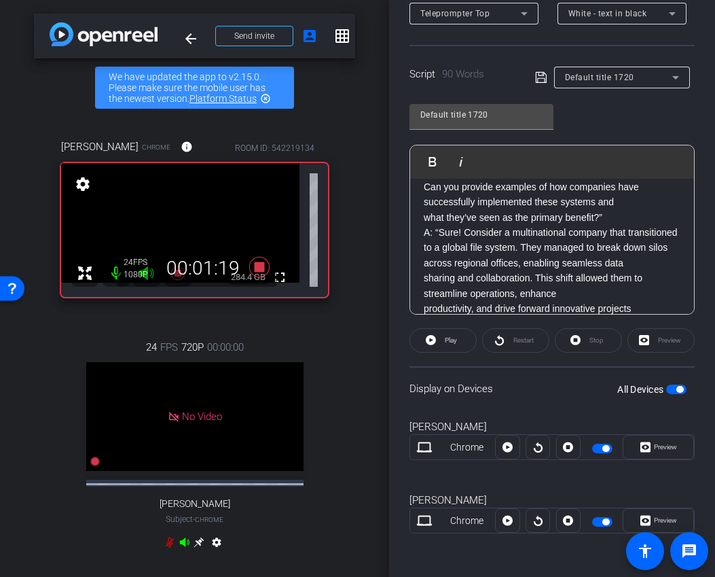
scroll to position [56, 0]
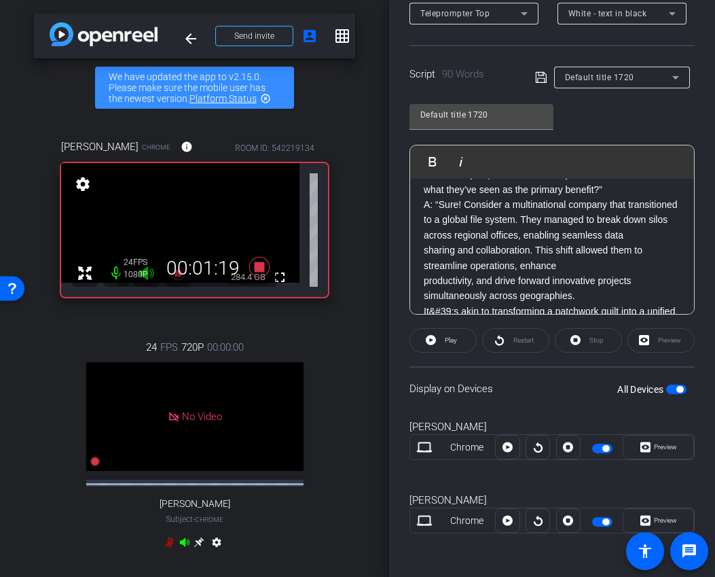
click at [420, 279] on div "Q: You mentioned global file systems as a strategic enabler. Can you provide ex…" at bounding box center [552, 243] width 284 height 240
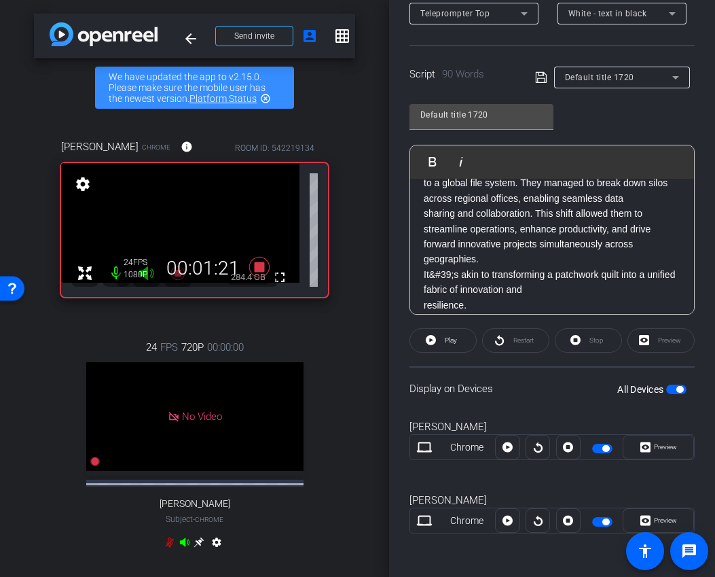
scroll to position [104, 0]
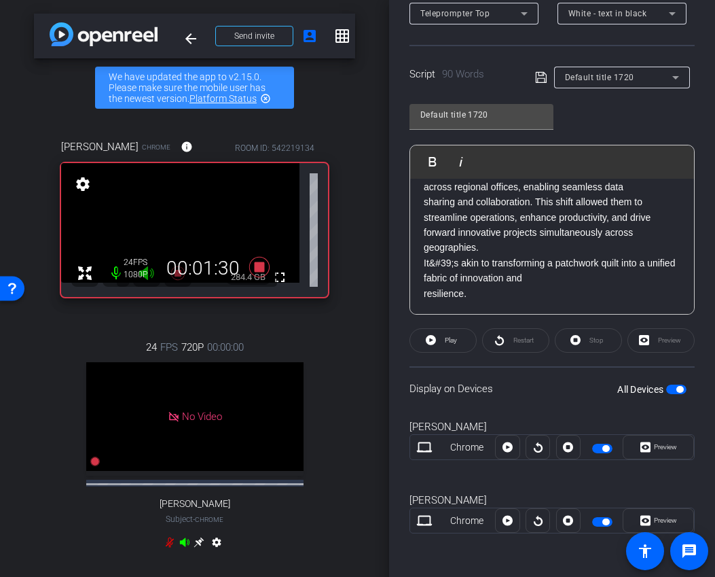
click at [449, 261] on p "It&#39;s akin to transforming a patchwork quilt into a unified fabric of innova…" at bounding box center [552, 270] width 257 height 31
click at [425, 259] on p "Its akin to transforming a patchwork quilt into a unified fabric of innovation …" at bounding box center [552, 270] width 257 height 31
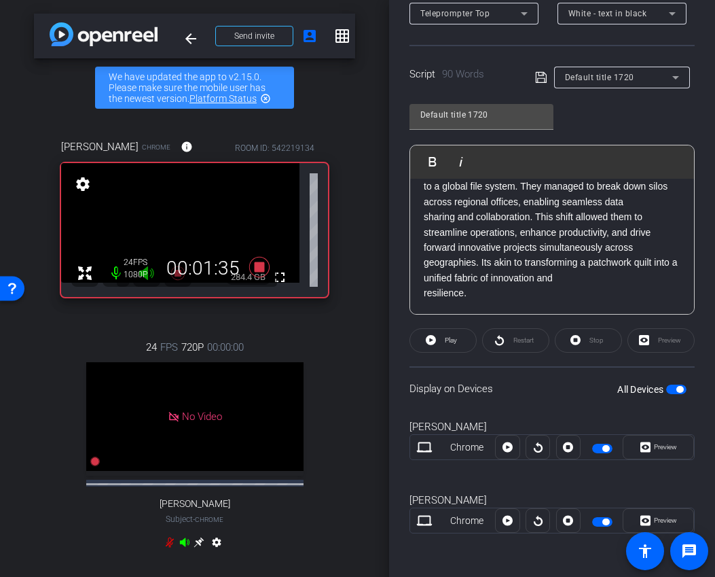
click at [423, 293] on div "Q: You mentioned global file systems as a strategic enabler. Can you provide ex…" at bounding box center [552, 202] width 284 height 225
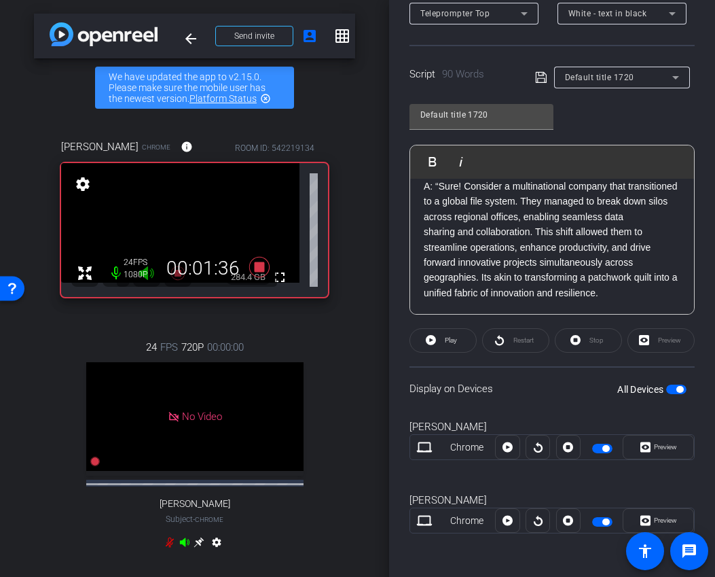
scroll to position [0, 0]
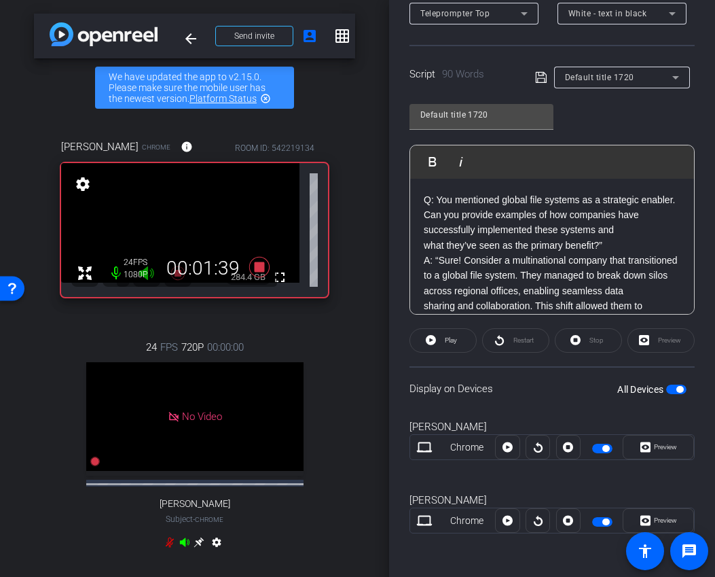
click at [422, 244] on div "Q: You mentioned global file systems as a strategic enabler. Can you provide ex…" at bounding box center [552, 284] width 284 height 210
click at [456, 340] on span "Play" at bounding box center [451, 339] width 12 height 7
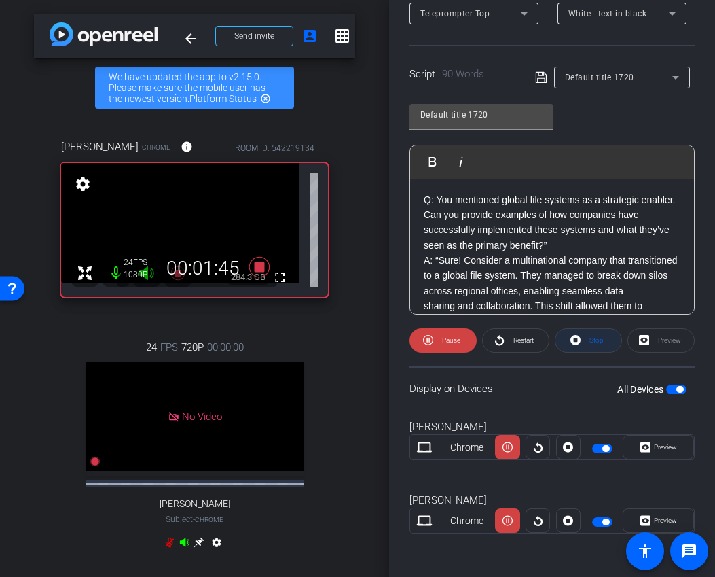
click at [586, 344] on span "Stop" at bounding box center [595, 340] width 18 height 19
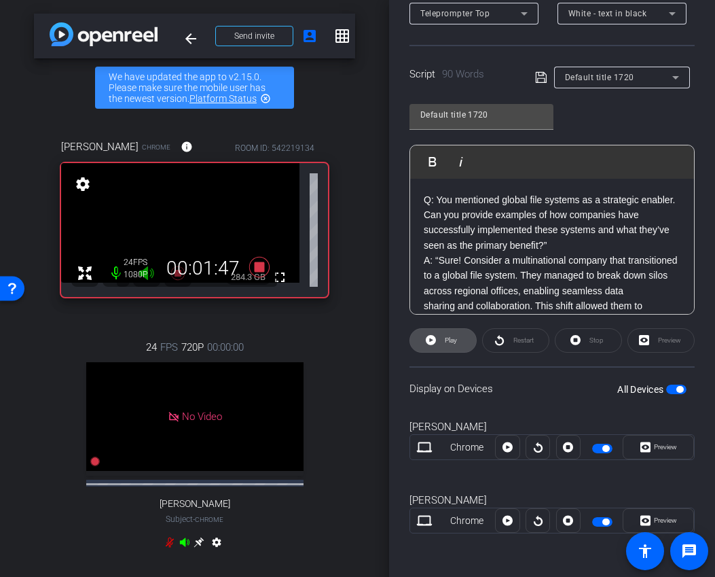
click at [436, 339] on span at bounding box center [443, 340] width 66 height 33
click at [582, 344] on span at bounding box center [589, 340] width 66 height 33
click at [448, 346] on span "Play" at bounding box center [449, 340] width 16 height 19
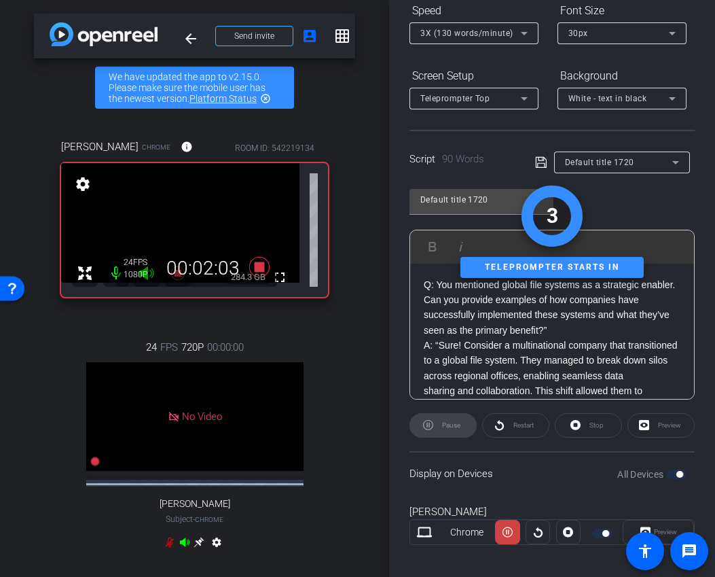
scroll to position [1, 0]
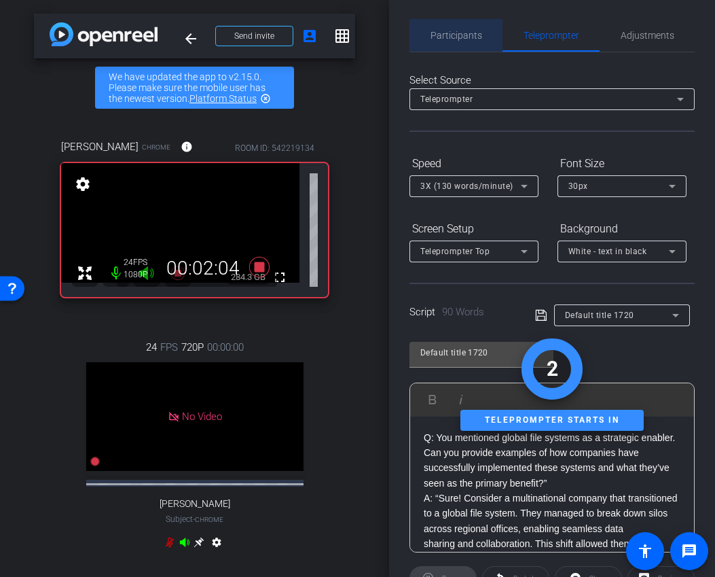
click at [448, 28] on span "Participants" at bounding box center [457, 35] width 52 height 33
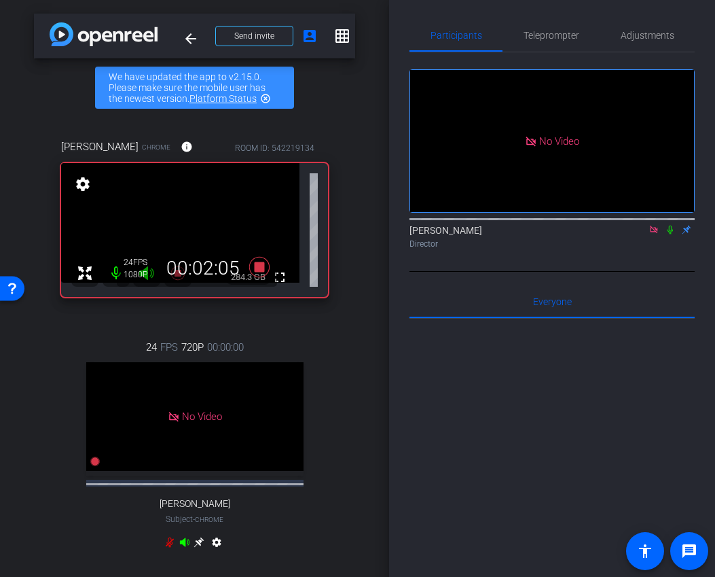
click at [670, 225] on icon at bounding box center [670, 229] width 5 height 9
click at [670, 225] on icon at bounding box center [670, 229] width 7 height 9
click at [532, 48] on span "Teleprompter" at bounding box center [552, 35] width 56 height 33
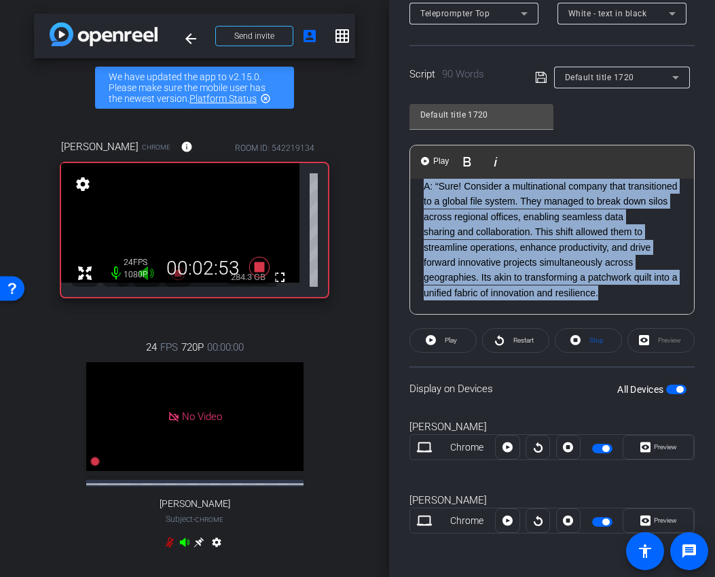
scroll to position [0, 0]
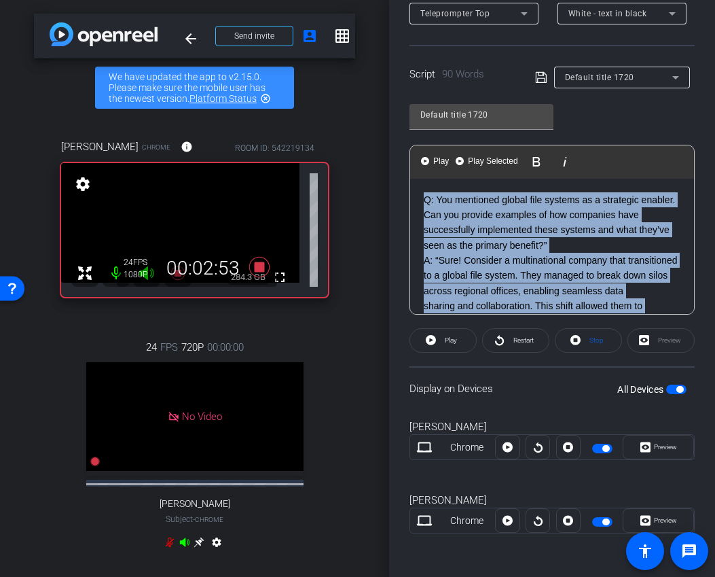
drag, startPoint x: 603, startPoint y: 294, endPoint x: 396, endPoint y: 148, distance: 253.5
click at [396, 148] on div "Participants Teleprompter Adjustments Ariam Eqbe Director Everyone 0 Mark all r…" at bounding box center [552, 288] width 326 height 577
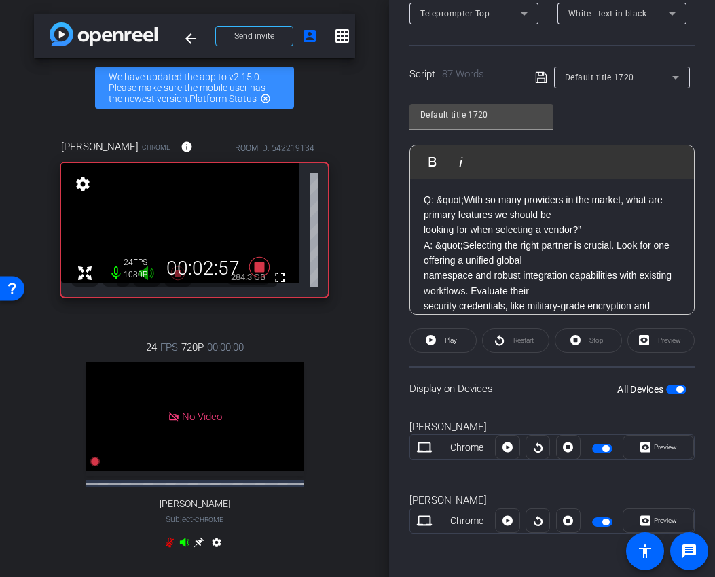
click at [465, 198] on p "Q: &quot;With so many providers in the market, what are primary features we sho…" at bounding box center [552, 207] width 257 height 31
click at [422, 230] on div "Q: With so many providers in the market, what are primary features we should be…" at bounding box center [552, 299] width 284 height 240
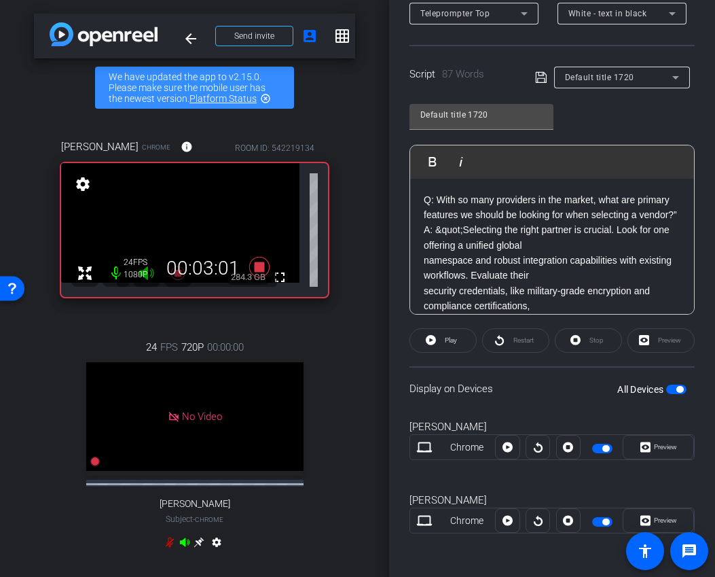
click at [465, 229] on p "A: &quot;Selecting the right partner is crucial. Look for one offering a unifie…" at bounding box center [552, 237] width 257 height 31
click at [415, 265] on div "Q: With so many providers in the market, what are primary features we should be…" at bounding box center [552, 291] width 284 height 225
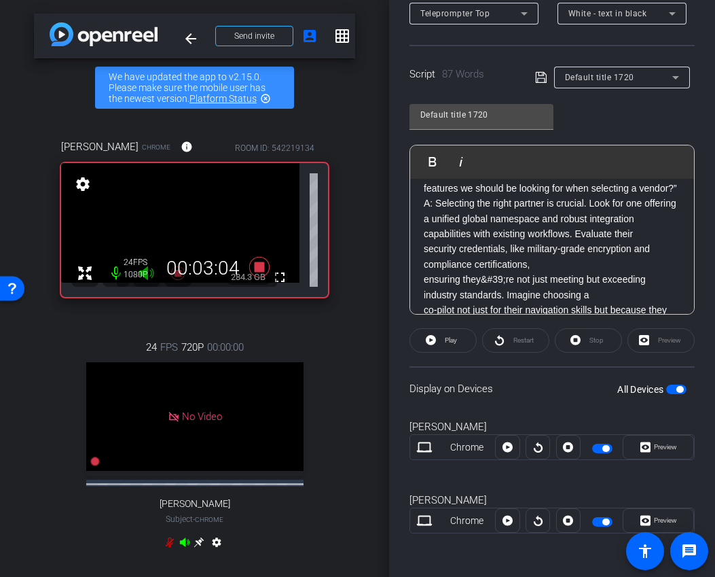
scroll to position [43, 0]
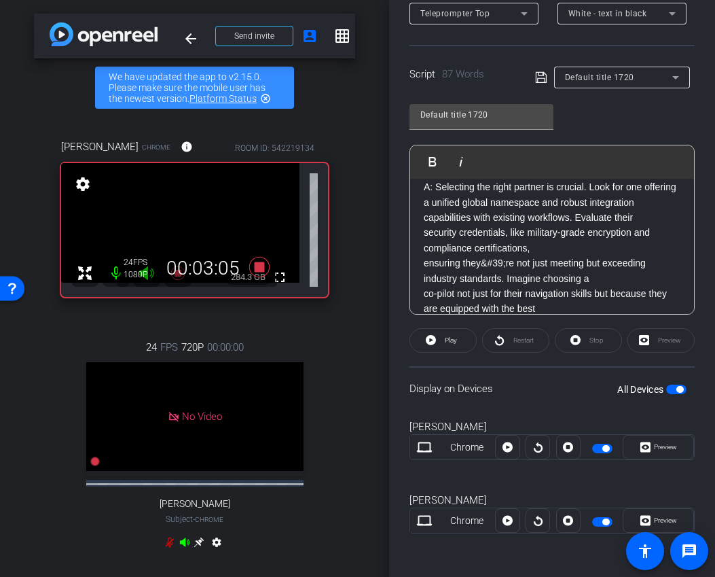
click at [507, 265] on p "ensuring they&#39;re not just meeting but exceeding industry standards. Imagine…" at bounding box center [552, 270] width 257 height 31
click at [424, 261] on p "ensuring they're not just meeting but exceeding industry standards. Imagine cho…" at bounding box center [552, 270] width 257 height 31
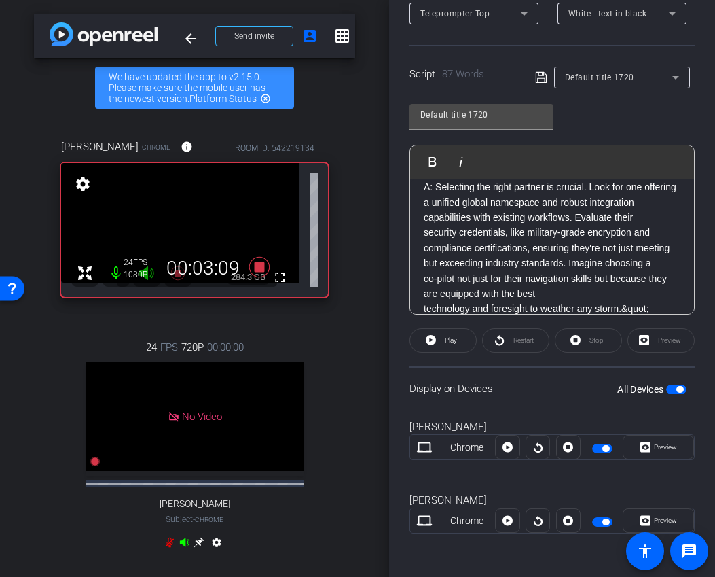
scroll to position [58, 0]
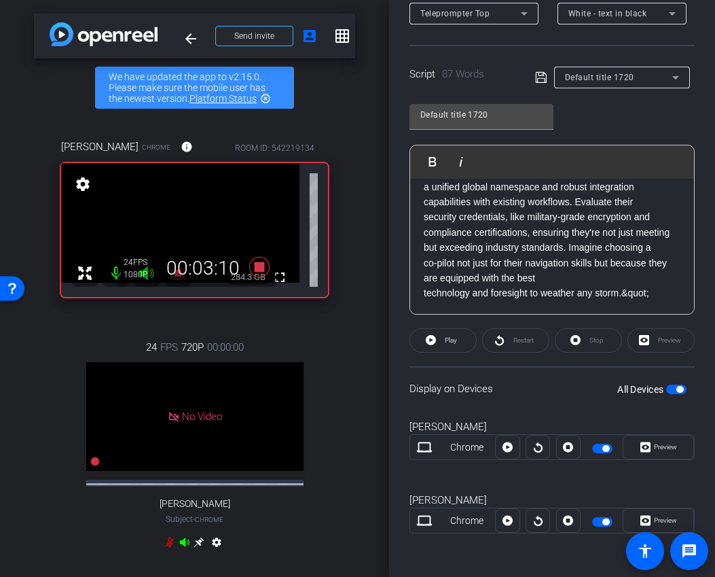
click at [418, 293] on div "Q: With so many providers in the market, what are primary features we should be…" at bounding box center [552, 217] width 284 height 194
click at [529, 293] on p "co-pilot not just for their navigation skills but because they are equipped wit…" at bounding box center [552, 278] width 257 height 46
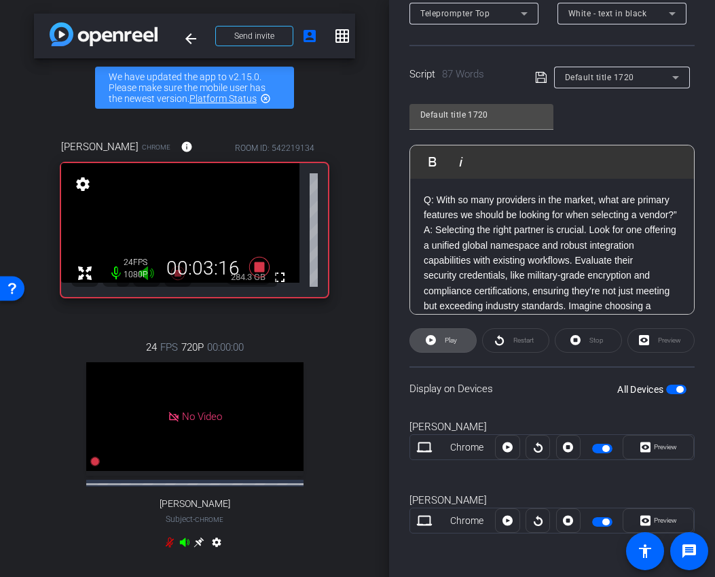
click at [439, 349] on span at bounding box center [443, 340] width 66 height 33
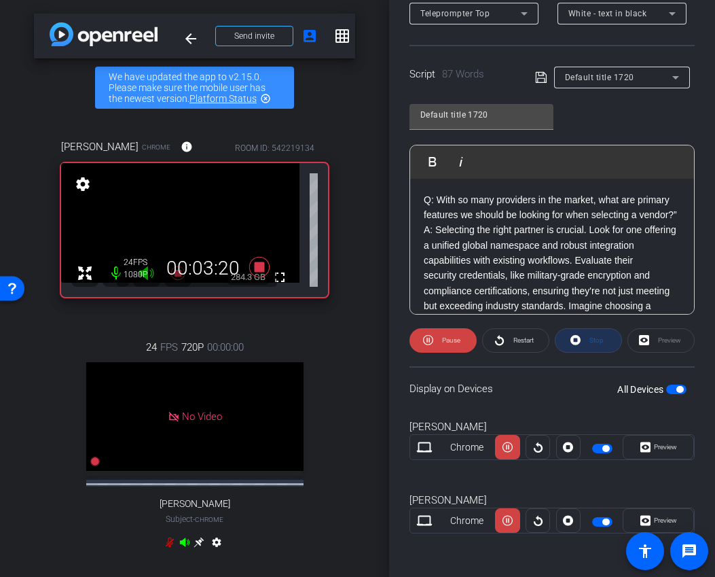
click at [594, 344] on span "Stop" at bounding box center [595, 340] width 18 height 19
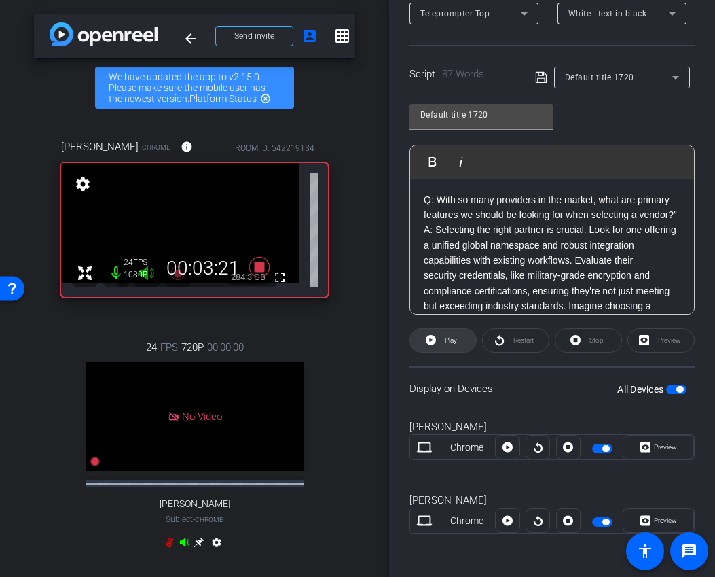
click at [450, 343] on span "Play" at bounding box center [451, 339] width 12 height 7
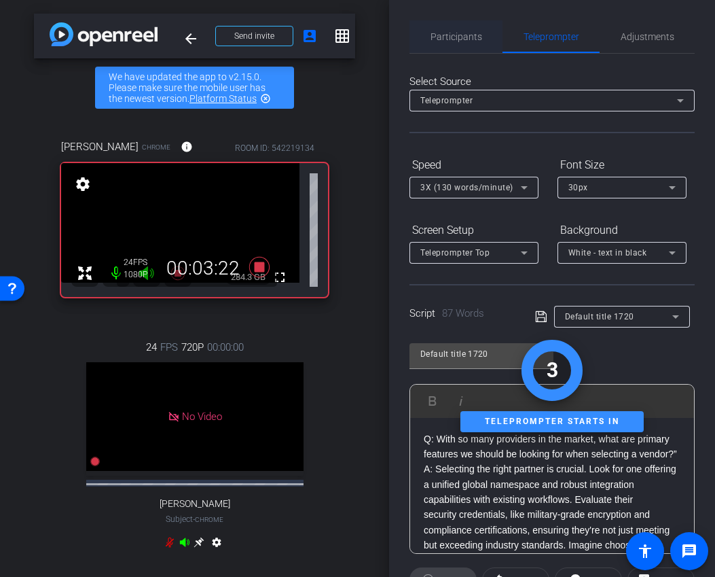
click at [443, 33] on span "Participants" at bounding box center [457, 37] width 52 height 10
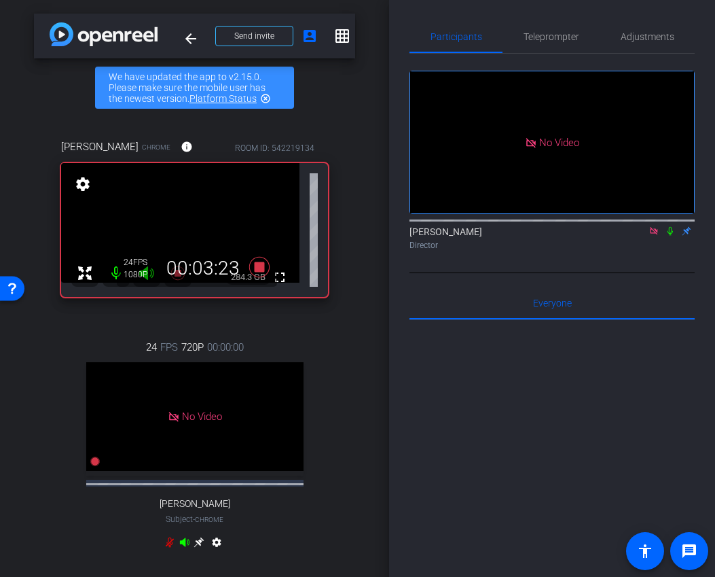
click at [673, 226] on icon at bounding box center [670, 231] width 11 height 10
click at [674, 226] on icon at bounding box center [670, 231] width 11 height 10
click at [539, 29] on span "Teleprompter" at bounding box center [552, 36] width 56 height 33
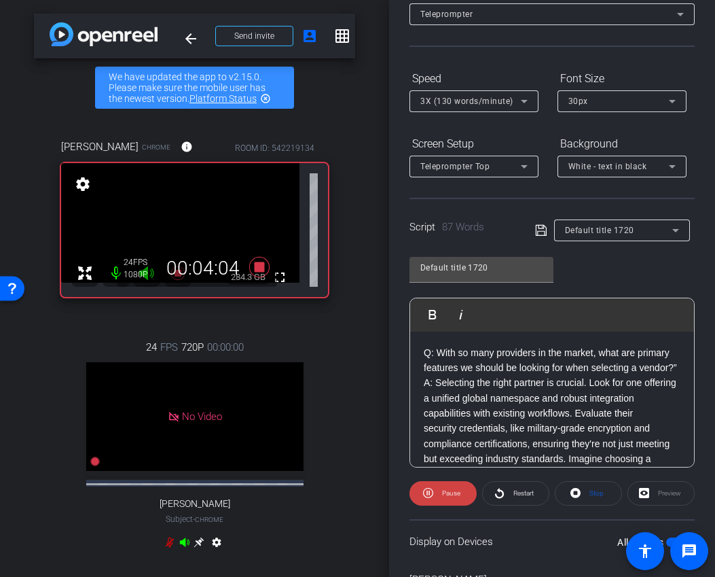
scroll to position [239, 0]
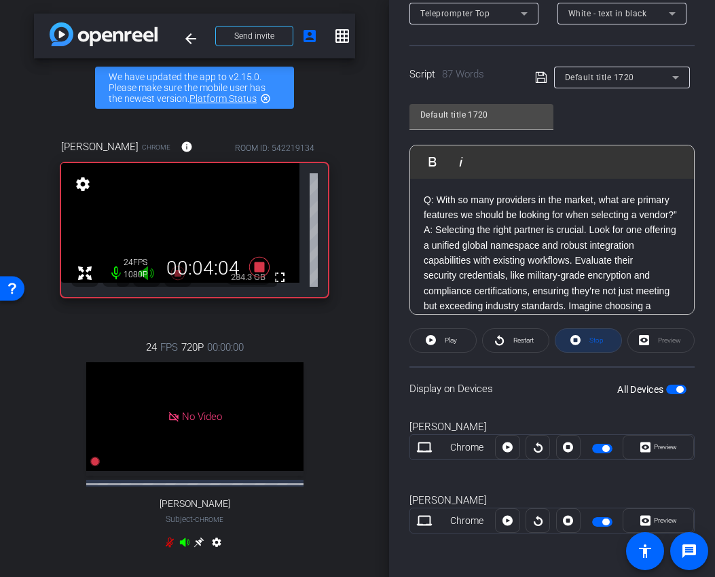
click at [593, 340] on span "Stop" at bounding box center [597, 339] width 14 height 7
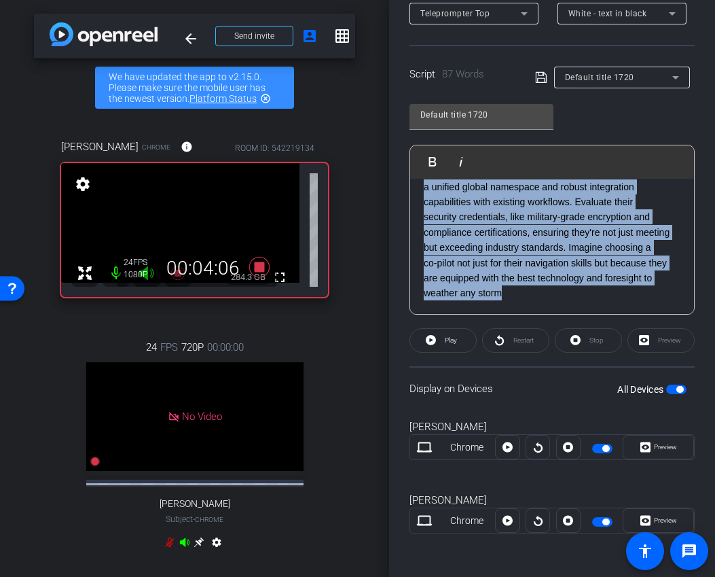
scroll to position [0, 0]
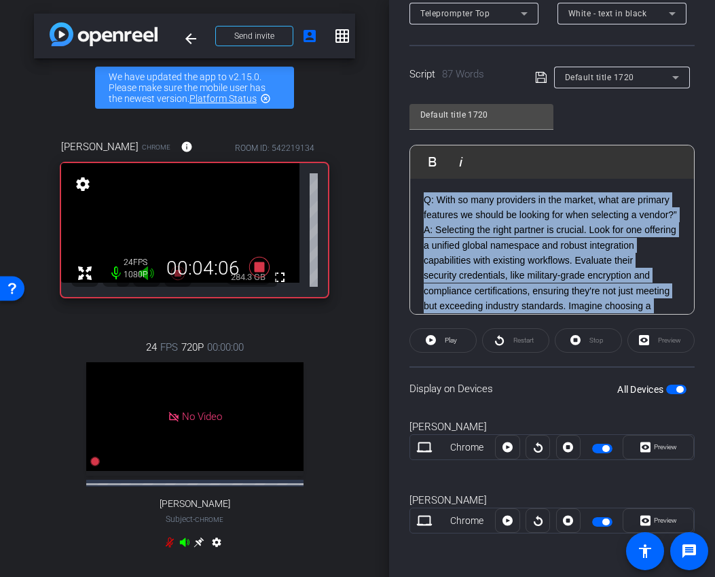
drag, startPoint x: 522, startPoint y: 298, endPoint x: 389, endPoint y: 133, distance: 212.0
click at [389, 133] on div "Participants Teleprompter Adjustments Ariam Eqbe Director Everyone 0 Mark all r…" at bounding box center [552, 288] width 326 height 577
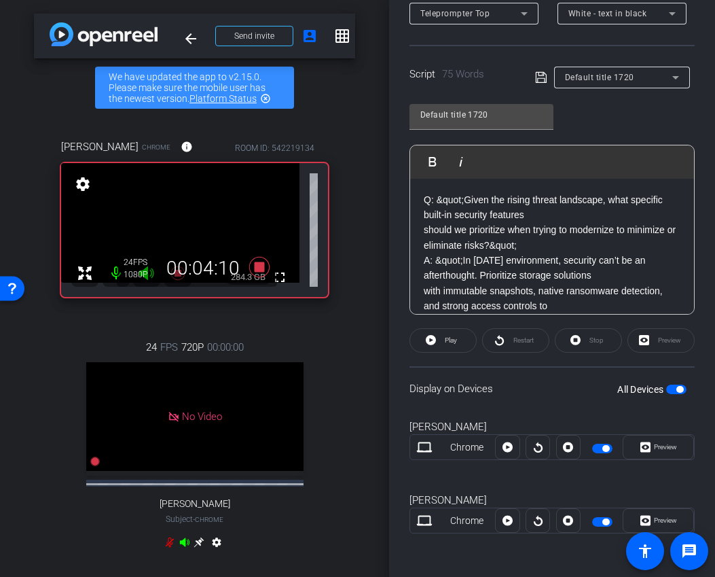
click at [464, 196] on p "Q: &quot;Given the rising threat landscape, what specific built-in security fea…" at bounding box center [552, 207] width 257 height 31
click at [424, 230] on p "should we prioritize when trying to modernize to minimize or eliminate risks?&q…" at bounding box center [552, 237] width 257 height 31
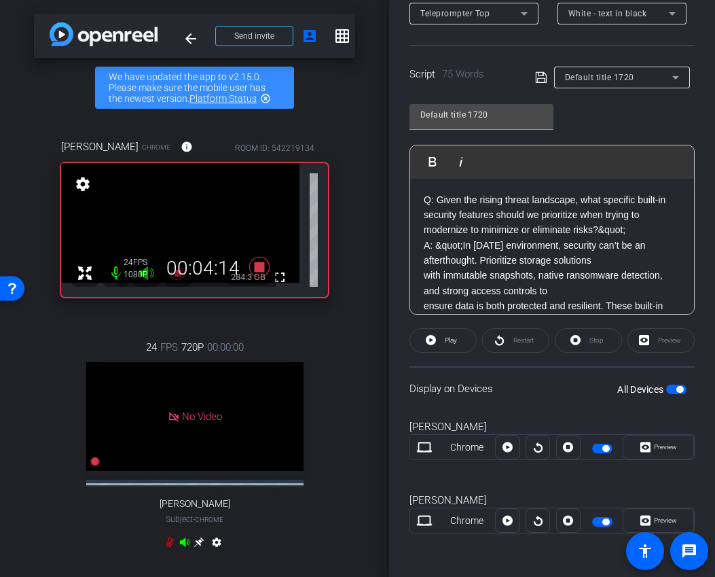
click at [463, 247] on p "A: &quot;In [DATE] environment, security can’t be an afterthought. Prioritize s…" at bounding box center [552, 253] width 257 height 31
click at [420, 274] on div "Q: Given the rising threat landscape, what specific built-in security features …" at bounding box center [552, 291] width 284 height 225
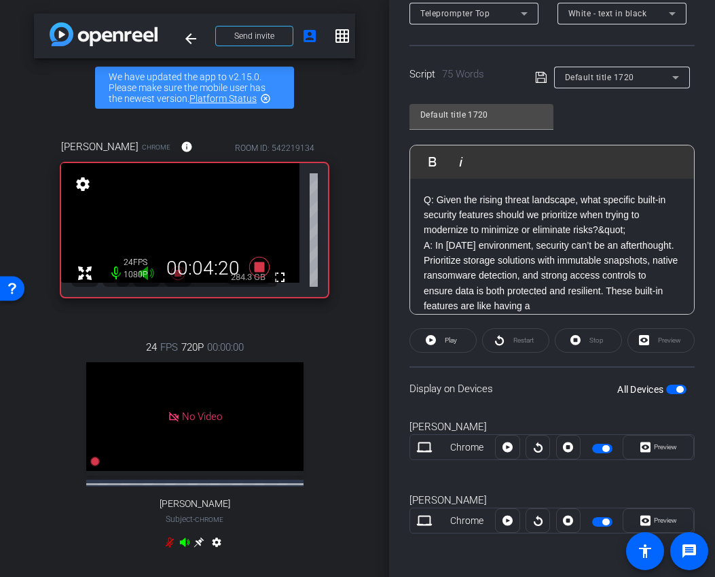
scroll to position [74, 0]
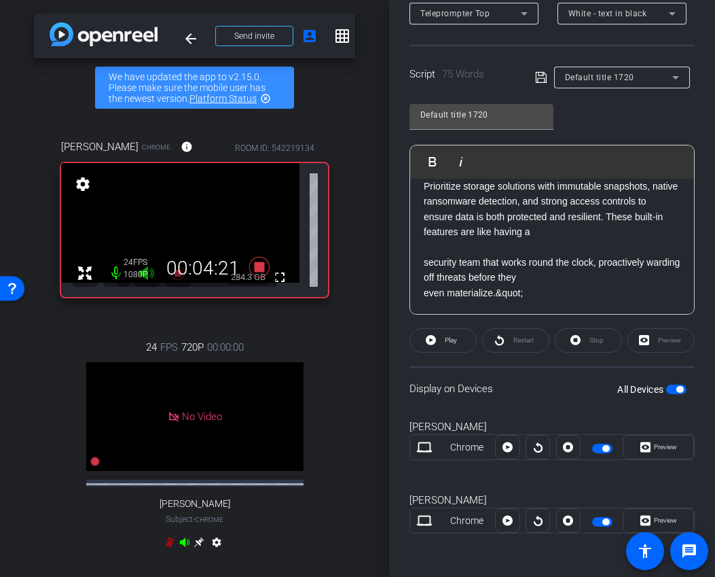
click at [420, 260] on div "Q: Given the rising threat landscape, what specific built-in security features …" at bounding box center [552, 210] width 284 height 210
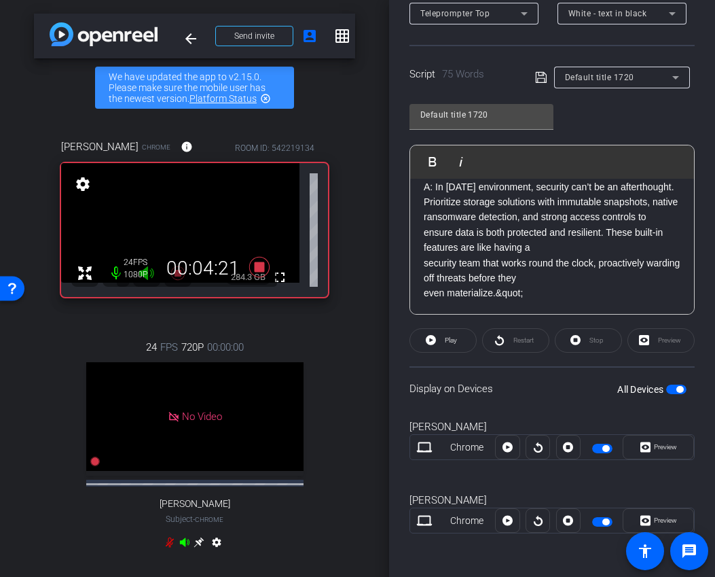
scroll to position [43, 0]
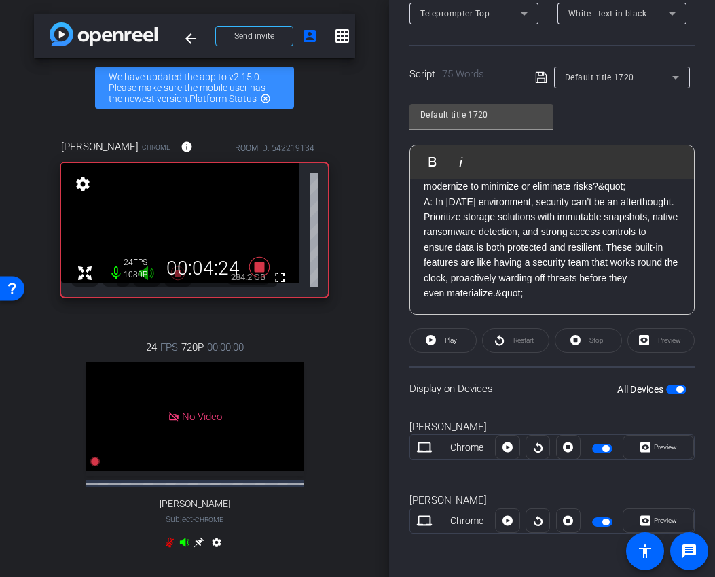
click at [520, 292] on p "even materialize.&quot;" at bounding box center [552, 292] width 257 height 15
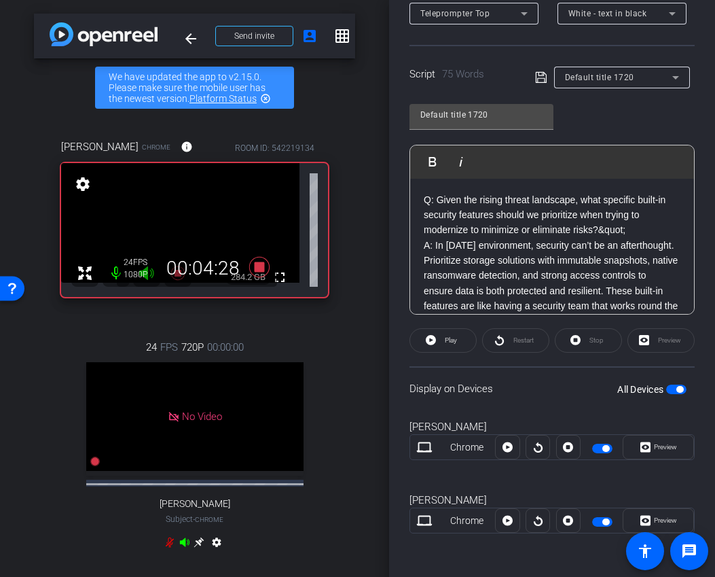
click at [626, 231] on p "Q: Given the rising threat landscape, what specific built-in security features …" at bounding box center [552, 215] width 257 height 46
click at [450, 342] on span "Play" at bounding box center [451, 339] width 12 height 7
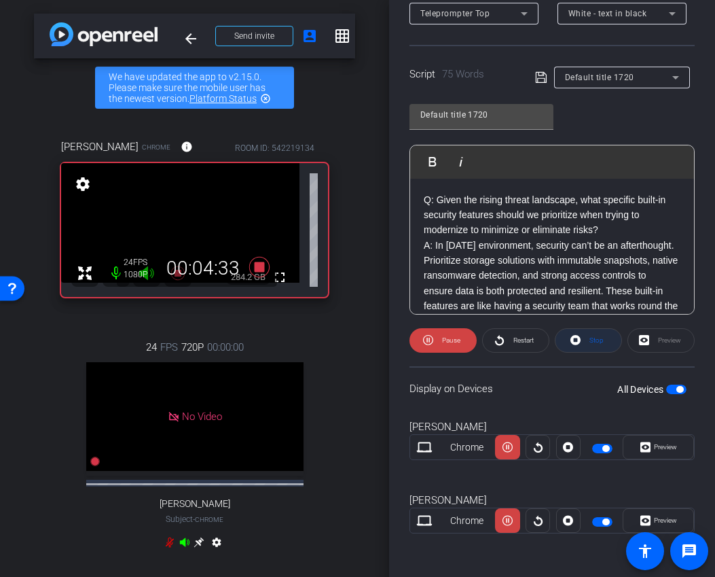
click at [596, 342] on span "Stop" at bounding box center [597, 339] width 14 height 7
click at [452, 340] on span "Play" at bounding box center [451, 339] width 12 height 7
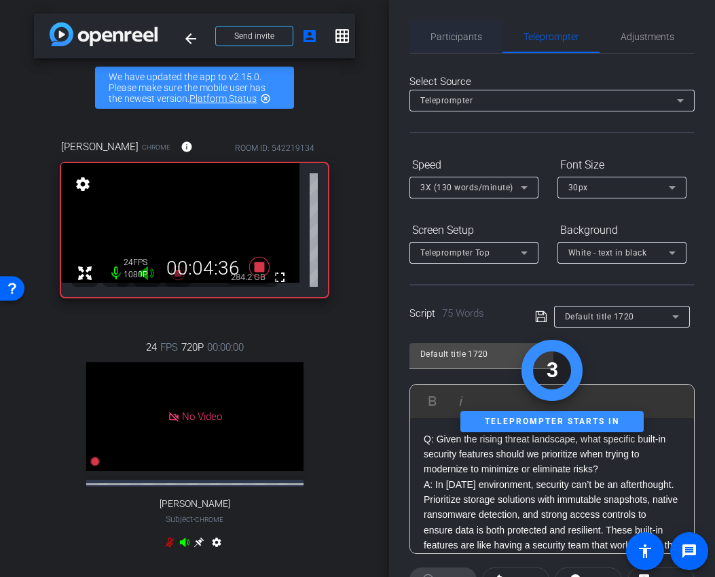
click at [452, 41] on span "Participants" at bounding box center [457, 37] width 52 height 10
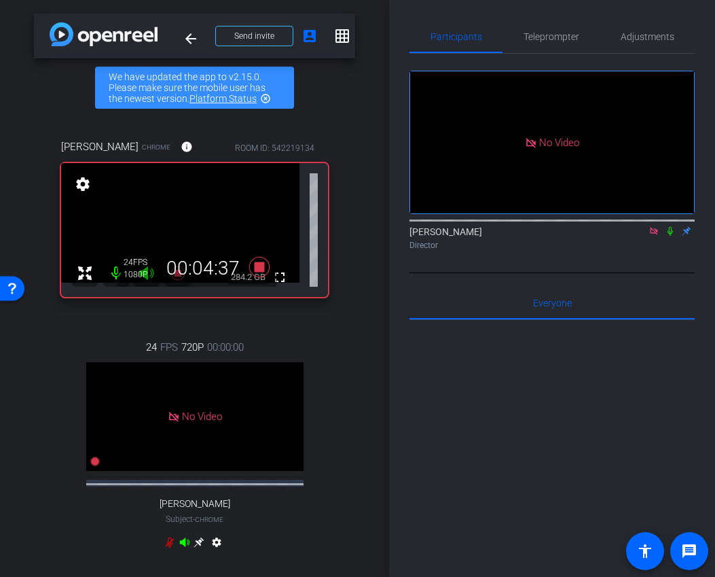
click at [670, 226] on icon at bounding box center [670, 231] width 11 height 10
click at [670, 227] on icon at bounding box center [670, 231] width 7 height 9
click at [542, 39] on span "Teleprompter" at bounding box center [552, 37] width 56 height 10
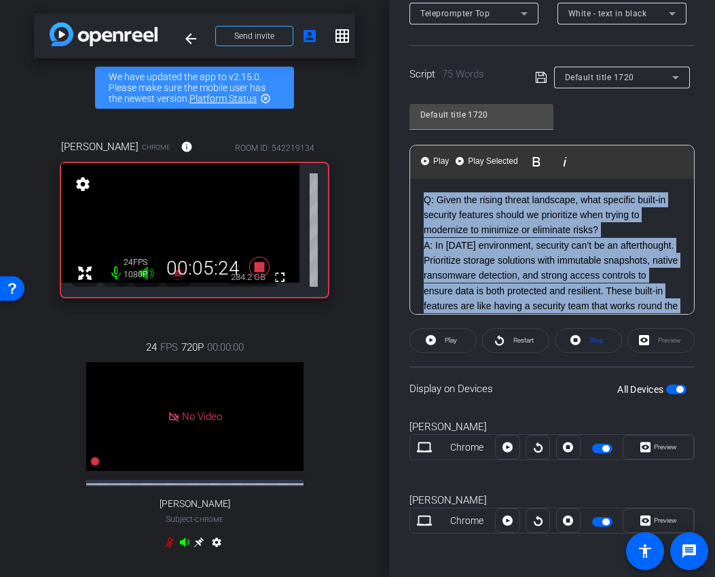
drag, startPoint x: 516, startPoint y: 297, endPoint x: 395, endPoint y: 166, distance: 179.3
click at [395, 166] on div "Participants Teleprompter Adjustments Ariam Eqbe Director Everyone 0 Mark all r…" at bounding box center [552, 288] width 326 height 577
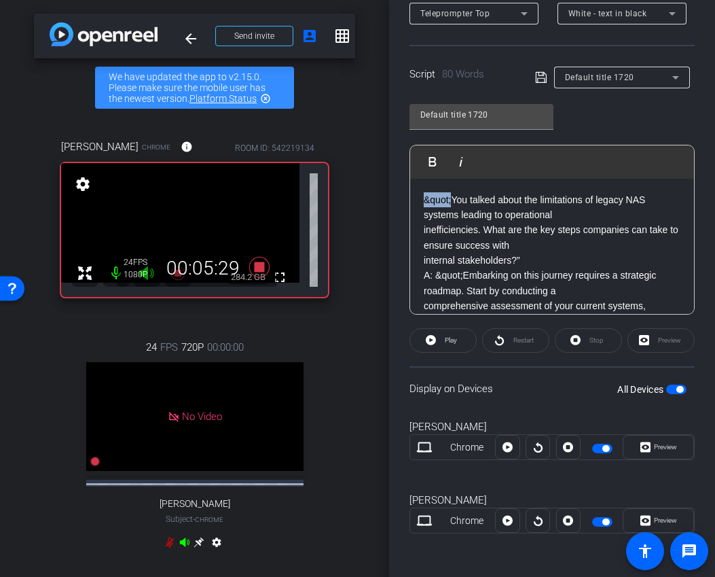
drag, startPoint x: 454, startPoint y: 199, endPoint x: 386, endPoint y: 189, distance: 69.4
click at [386, 189] on div "arrow_back CTERA x Frost & [PERSON_NAME] - [PERSON_NAME] | Remote | 20mins + 10…" at bounding box center [357, 288] width 715 height 577
click at [462, 273] on p "A: &quot;Embarking on this journey requires a strategic roadmap. Start by condu…" at bounding box center [552, 283] width 257 height 31
click at [418, 230] on div "Q: You talked about the limitations of legacy NAS systems leading to operationa…" at bounding box center [552, 299] width 284 height 240
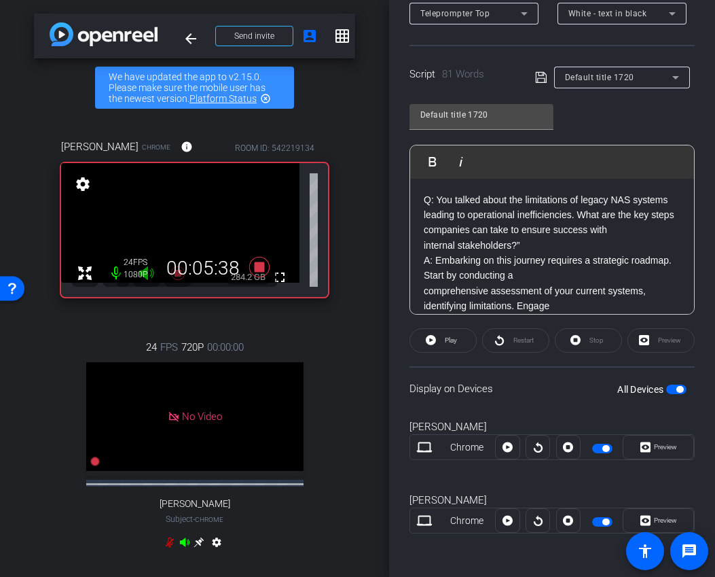
click at [421, 248] on div "Q: You talked about the limitations of legacy NAS systems leading to operationa…" at bounding box center [552, 291] width 284 height 225
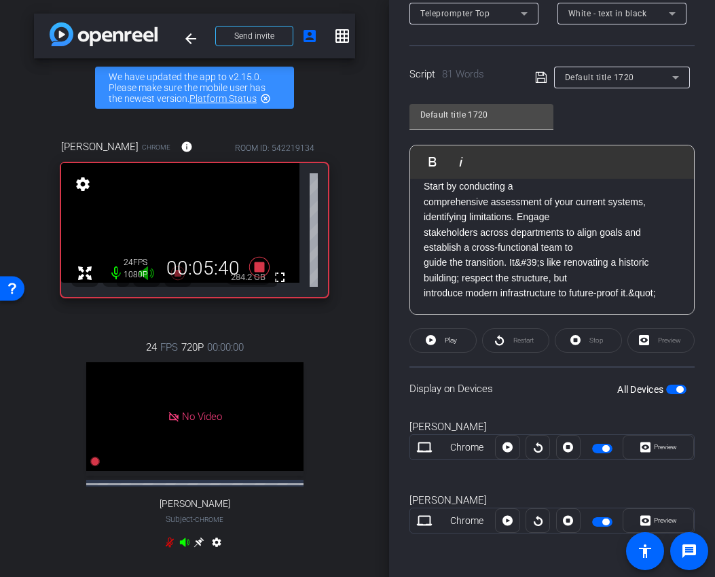
scroll to position [65, 0]
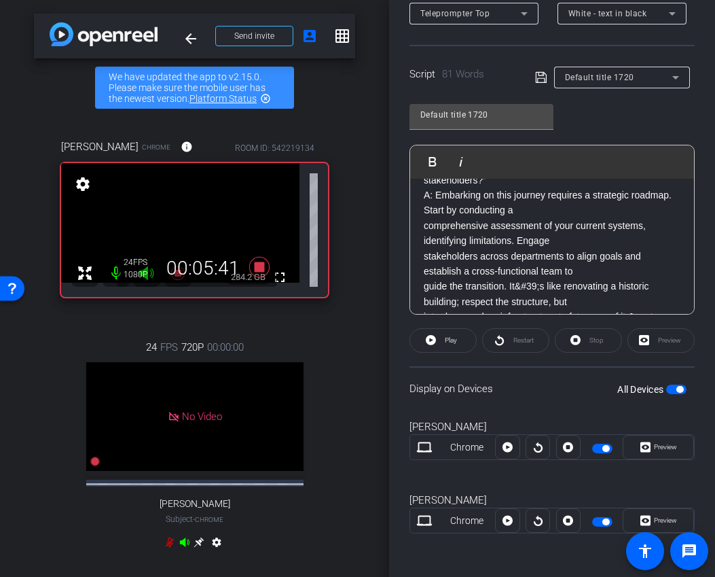
click at [424, 227] on p "comprehensive assessment of your current systems, identifying limitations. Enga…" at bounding box center [552, 233] width 257 height 31
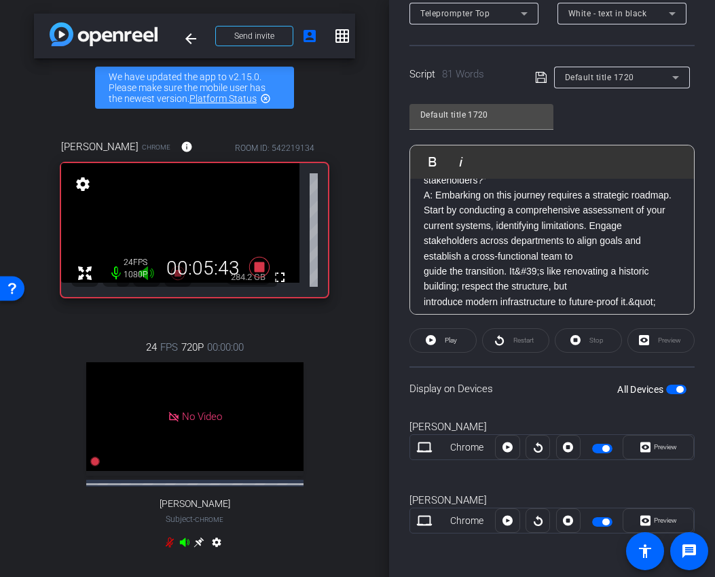
click at [419, 273] on div "Q: You talked about the limitations of legacy NAS systems leading to operationa…" at bounding box center [552, 218] width 284 height 210
click at [454, 272] on p "stakeholders across departments to align goals and establish a cross-functional…" at bounding box center [552, 263] width 257 height 61
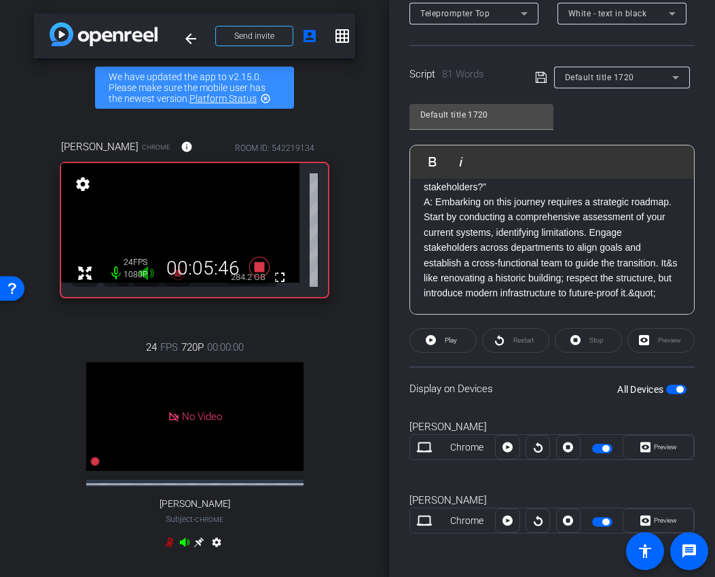
scroll to position [58, 0]
click at [657, 291] on p "introduce modern infrastructure to future-proof it.&quot;" at bounding box center [552, 292] width 257 height 15
click at [420, 264] on div "Q: You talked about the limitations of legacy NAS systems leading to operationa…" at bounding box center [552, 217] width 284 height 194
click at [418, 296] on div "Q: You talked about the limitations of legacy NAS systems leading to operationa…" at bounding box center [552, 217] width 284 height 194
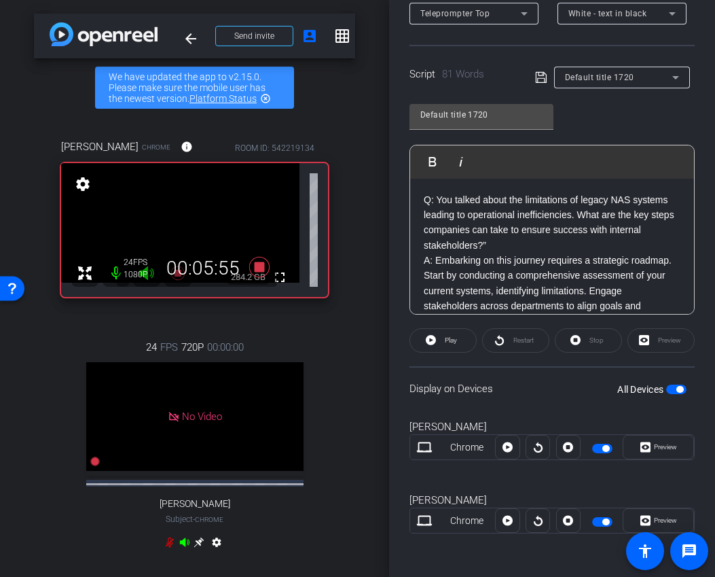
click at [505, 246] on p "Q: You talked about the limitations of legacy NAS systems leading to operationa…" at bounding box center [552, 222] width 257 height 61
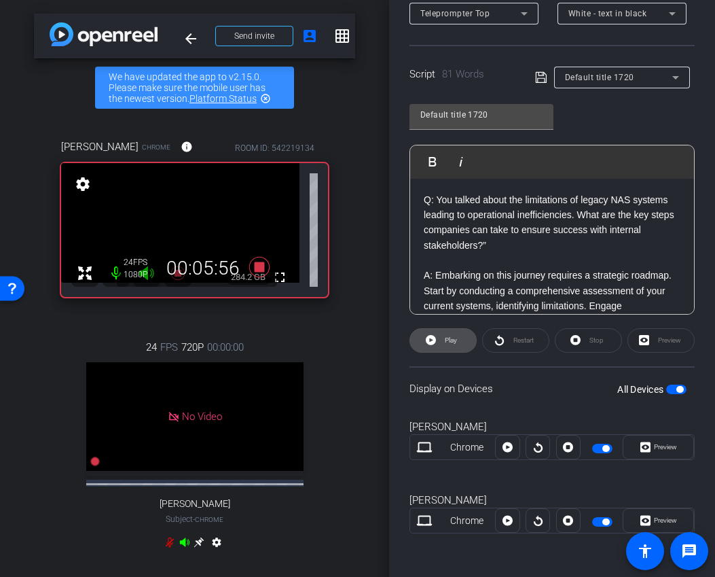
click at [446, 339] on span "Play" at bounding box center [451, 339] width 12 height 7
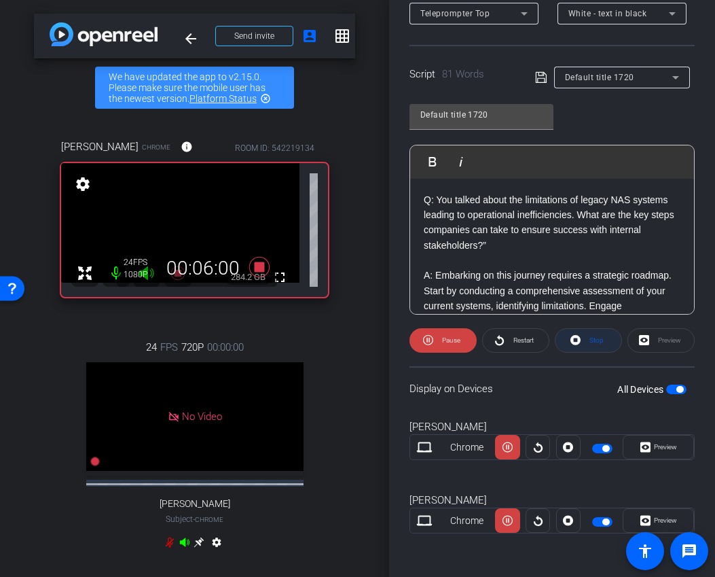
click at [596, 340] on span "Stop" at bounding box center [597, 339] width 14 height 7
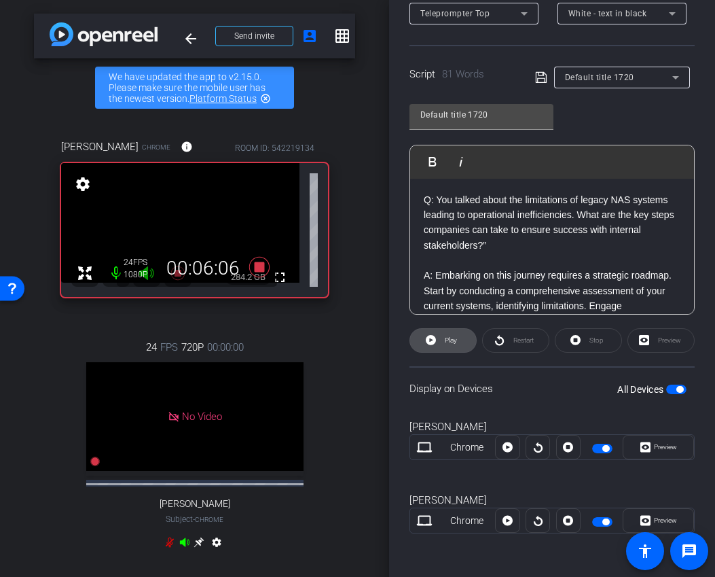
click at [454, 344] on span "Play" at bounding box center [451, 339] width 12 height 7
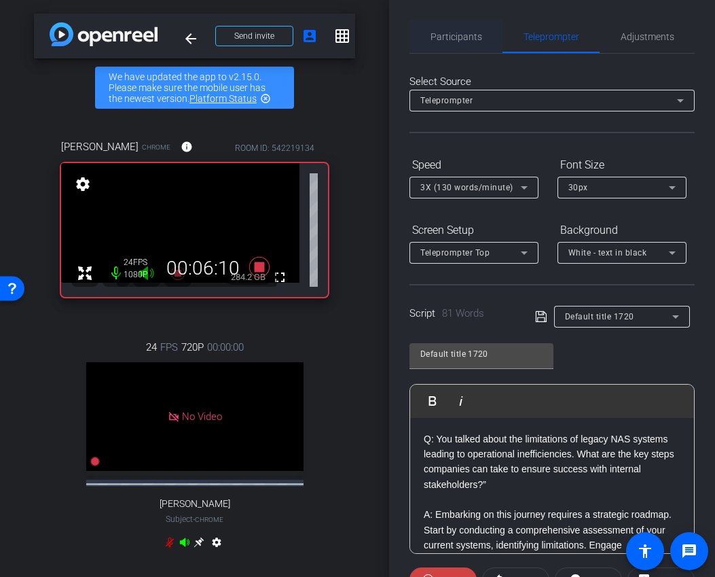
click at [473, 35] on span "Participants" at bounding box center [457, 37] width 52 height 10
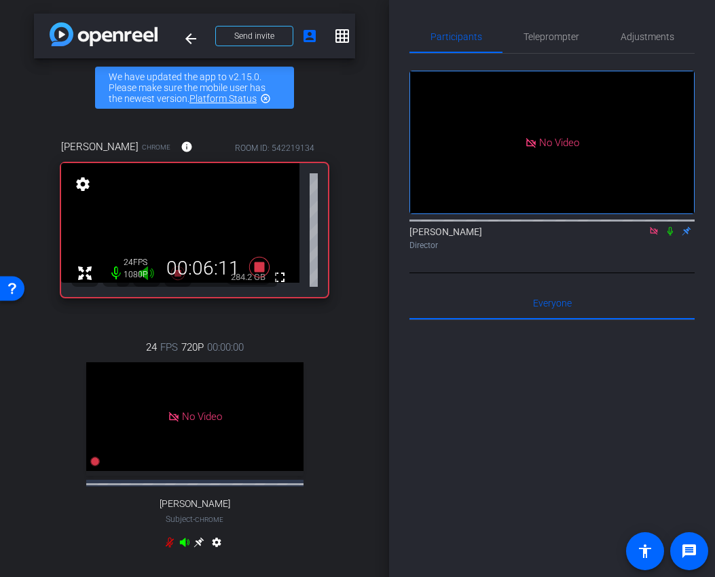
click at [670, 226] on icon at bounding box center [670, 231] width 11 height 10
click at [552, 47] on span "Teleprompter" at bounding box center [552, 36] width 56 height 33
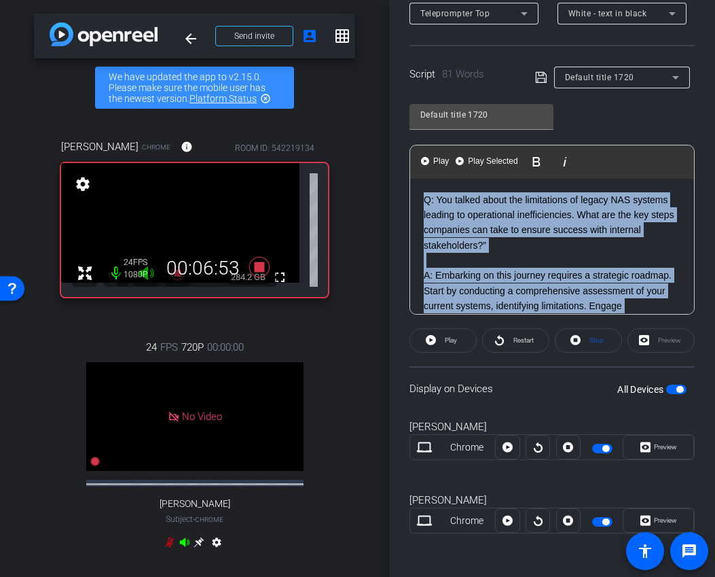
drag, startPoint x: 641, startPoint y: 296, endPoint x: 357, endPoint y: 147, distance: 321.1
click at [357, 147] on div "arrow_back CTERA x Frost & [PERSON_NAME] - [PERSON_NAME] | Remote | 20mins + 10…" at bounding box center [357, 288] width 715 height 577
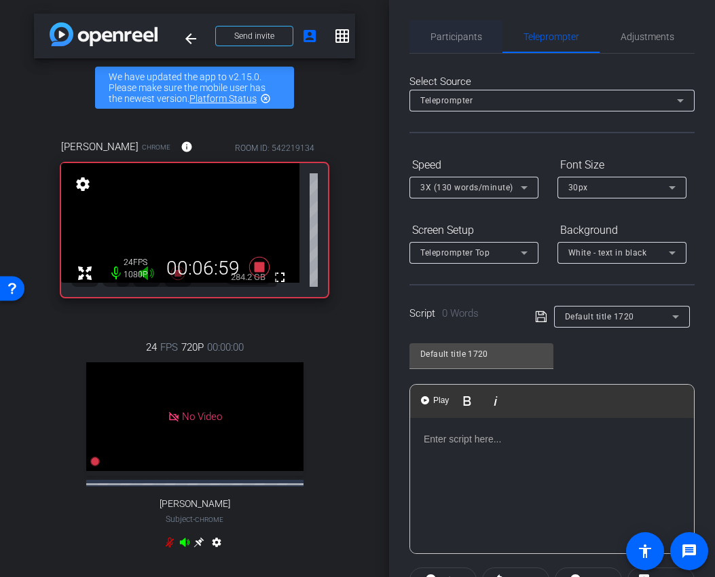
click at [463, 37] on span "Participants" at bounding box center [457, 37] width 52 height 10
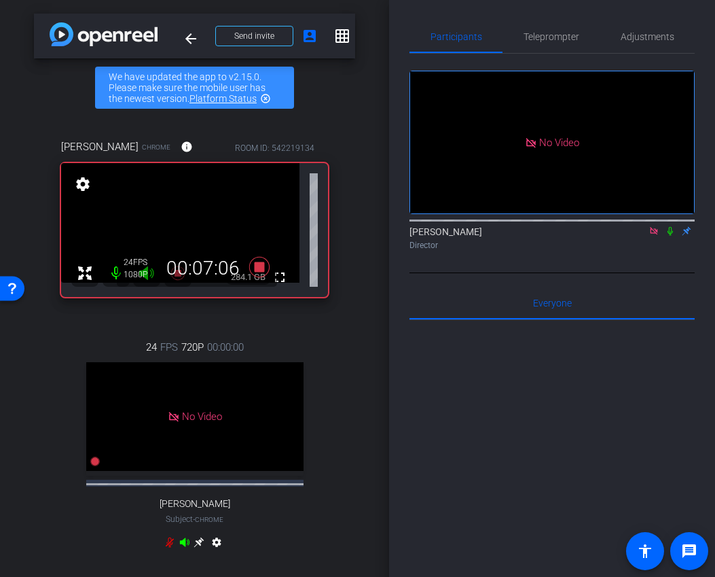
click at [672, 226] on icon at bounding box center [670, 231] width 11 height 10
click at [262, 271] on icon at bounding box center [259, 267] width 20 height 20
click at [657, 227] on icon at bounding box center [653, 230] width 7 height 7
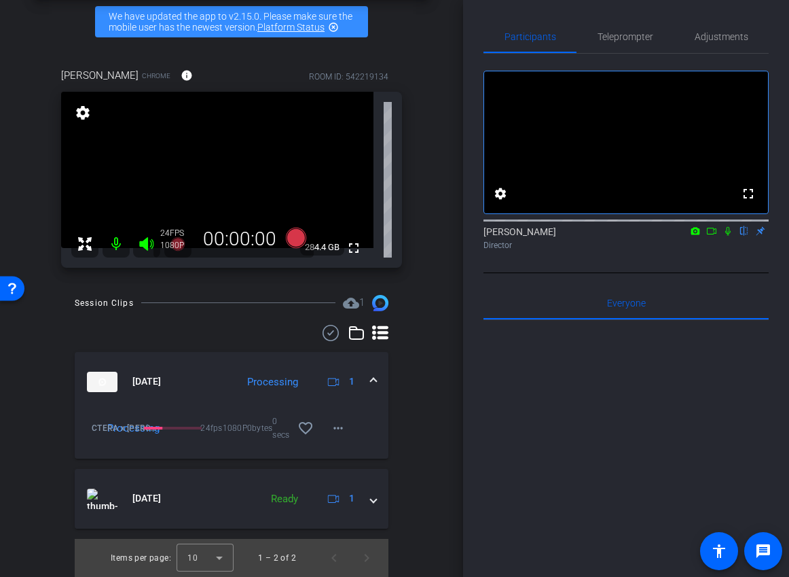
scroll to position [60, 0]
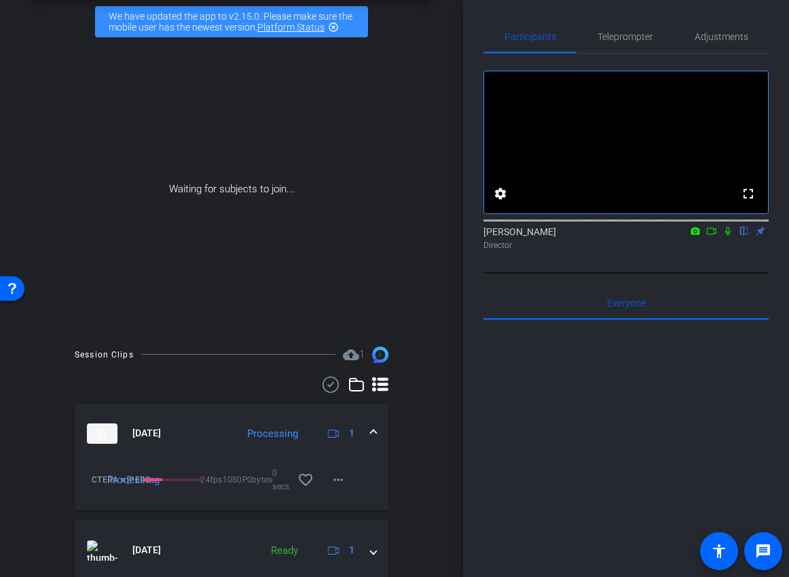
click at [712, 236] on icon at bounding box center [711, 231] width 11 height 10
click at [744, 236] on icon at bounding box center [744, 231] width 11 height 10
